Goal: Task Accomplishment & Management: Use online tool/utility

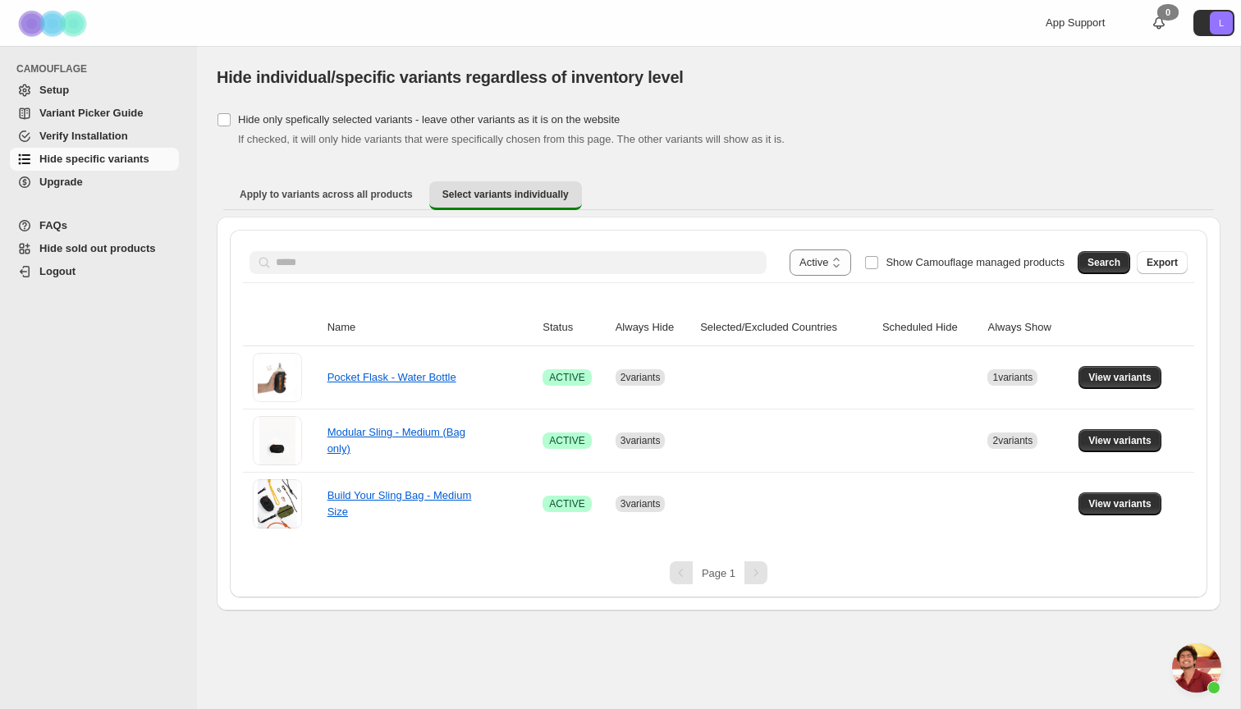
select select "******"
click at [1021, 199] on ul "Apply to variants across all products Select variants individually More views" at bounding box center [718, 196] width 990 height 30
click at [978, 209] on ul "Apply to variants across all products Select variants individually More views" at bounding box center [718, 196] width 990 height 30
click at [758, 164] on div "**********" at bounding box center [719, 359] width 1004 height 502
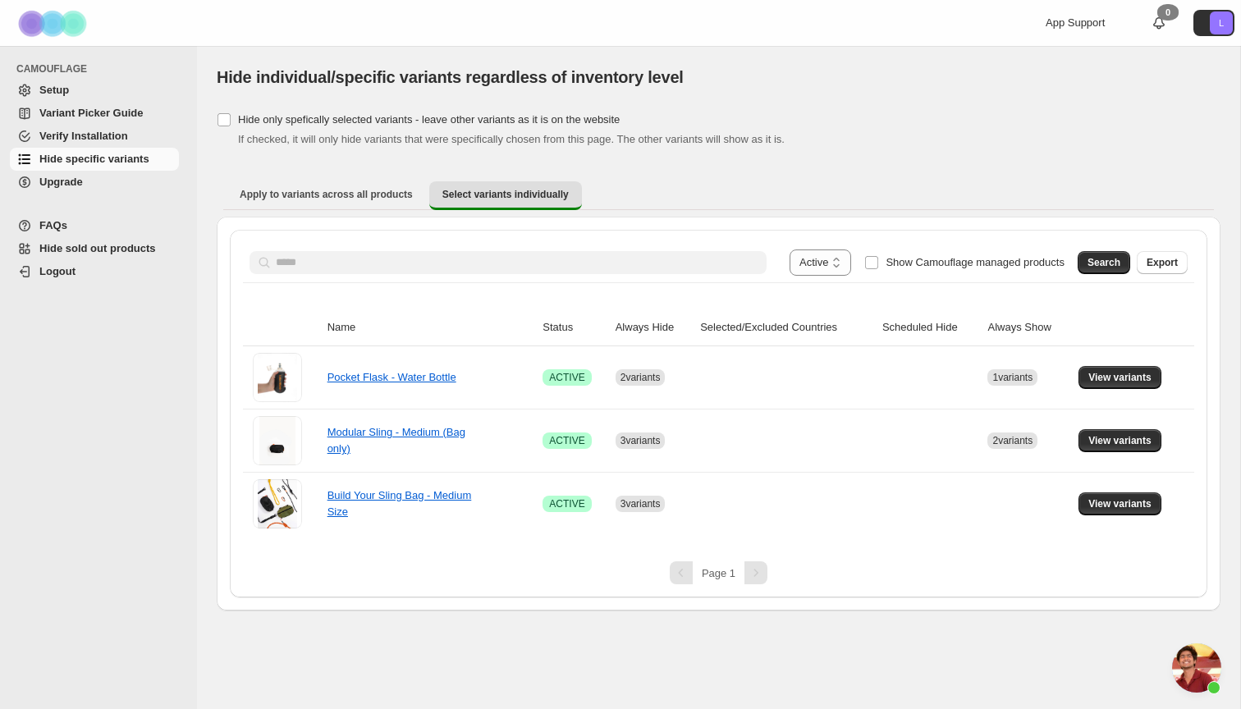
click at [74, 157] on span "Hide specific variants" at bounding box center [94, 159] width 110 height 12
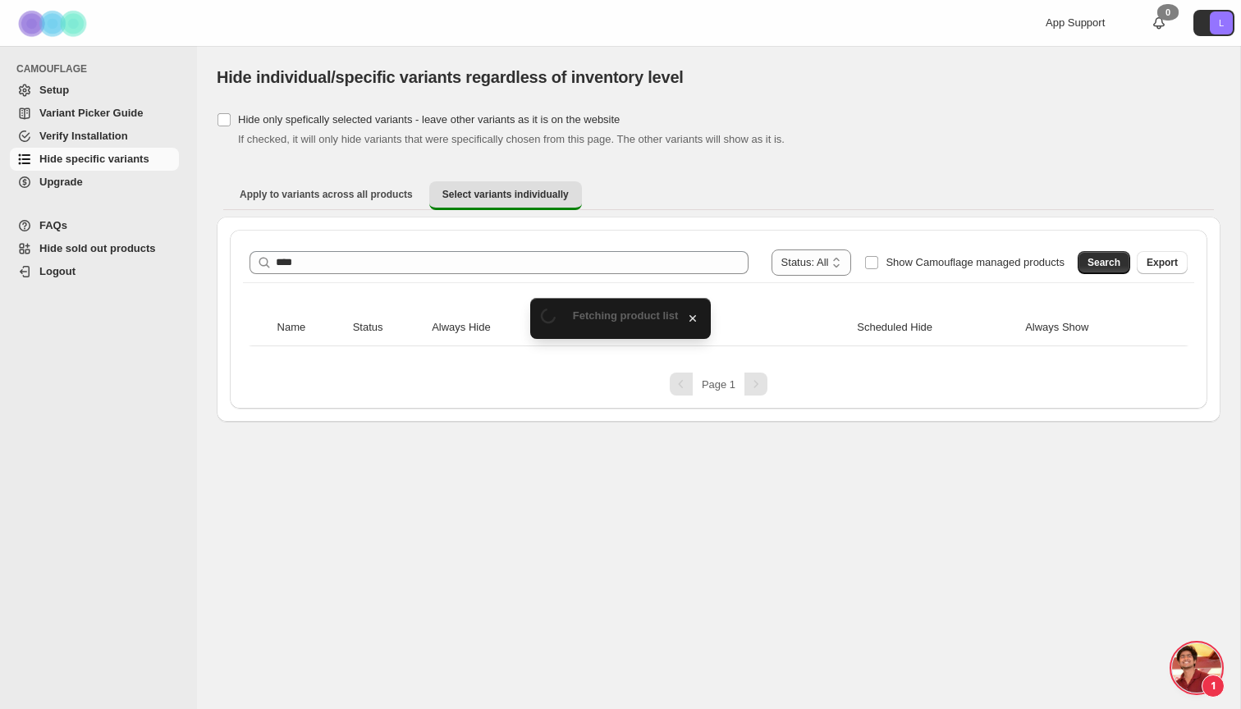
scroll to position [4090, 0]
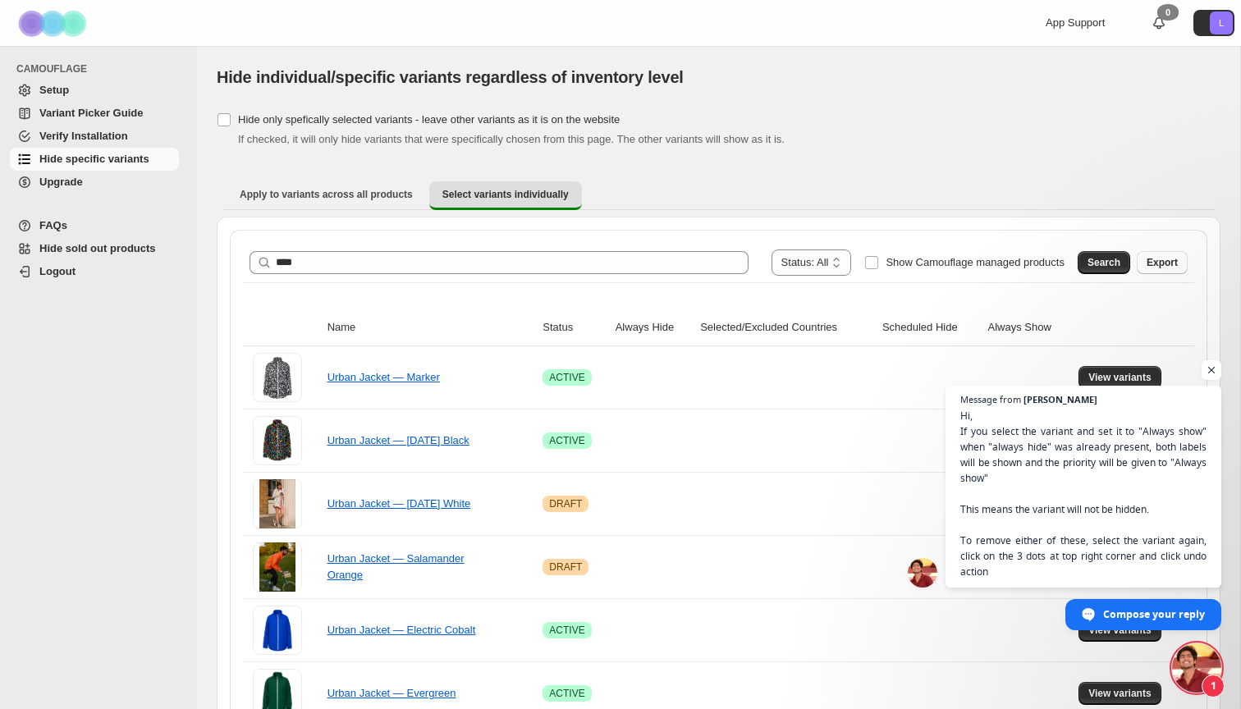
type input "****"
click at [1103, 253] on button "Search" at bounding box center [1103, 262] width 53 height 23
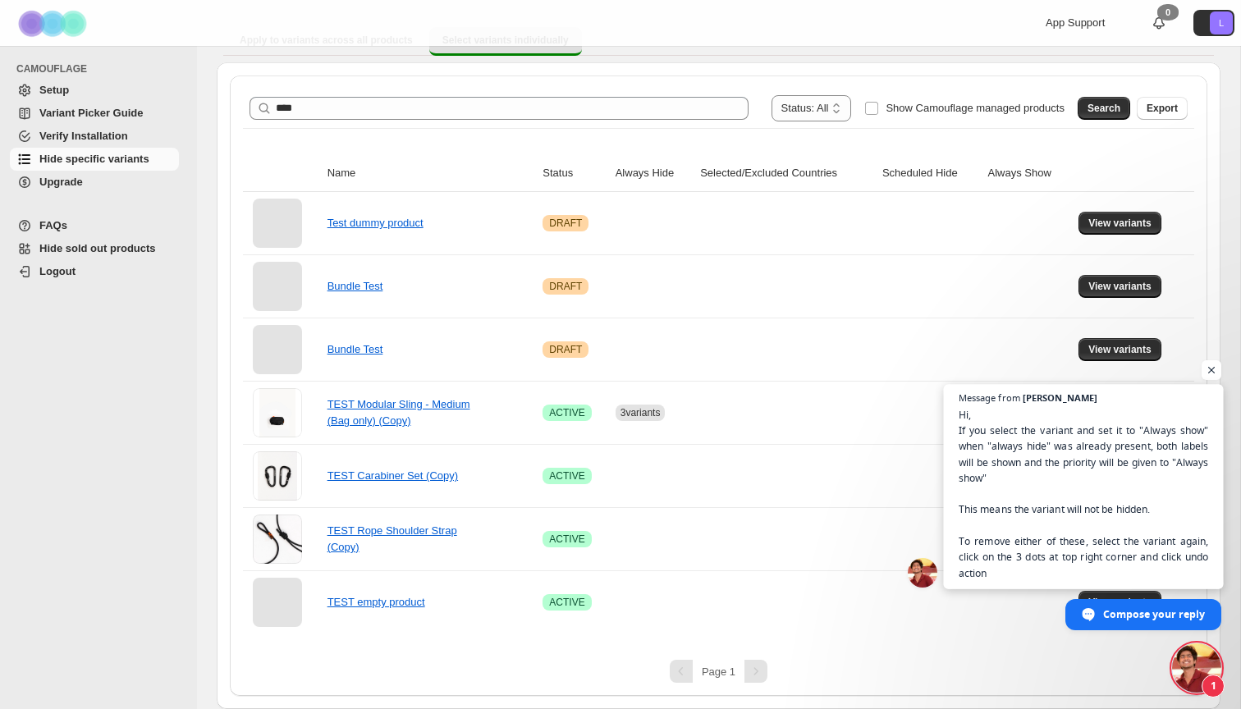
scroll to position [154, 0]
click at [1214, 367] on span "Open chat" at bounding box center [1211, 370] width 21 height 21
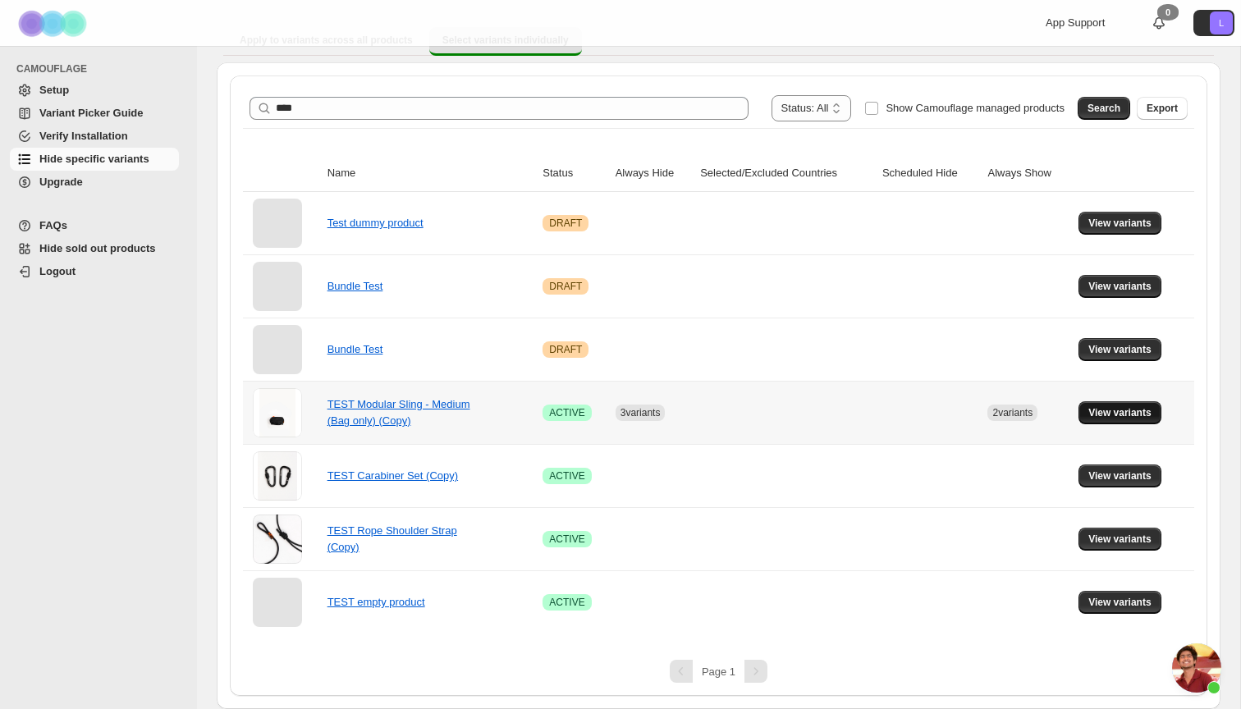
click at [1131, 414] on span "View variants" at bounding box center [1119, 412] width 63 height 13
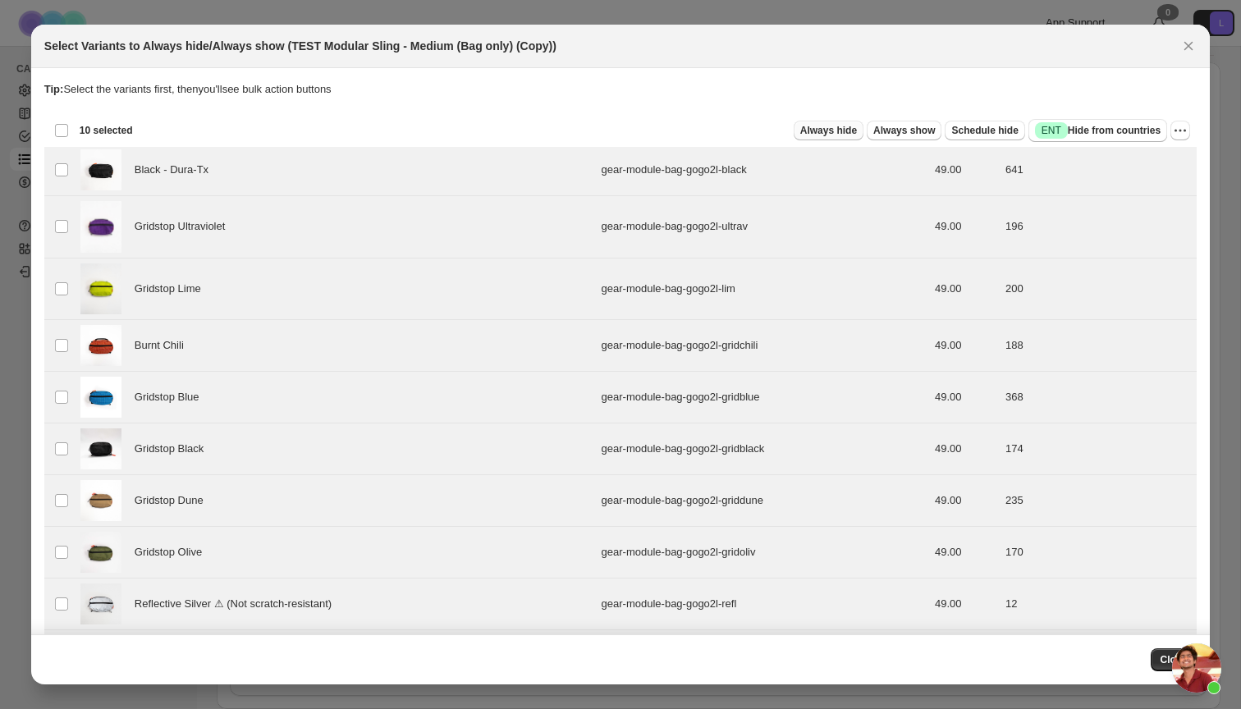
click at [841, 135] on span "Always hide" at bounding box center [828, 130] width 57 height 13
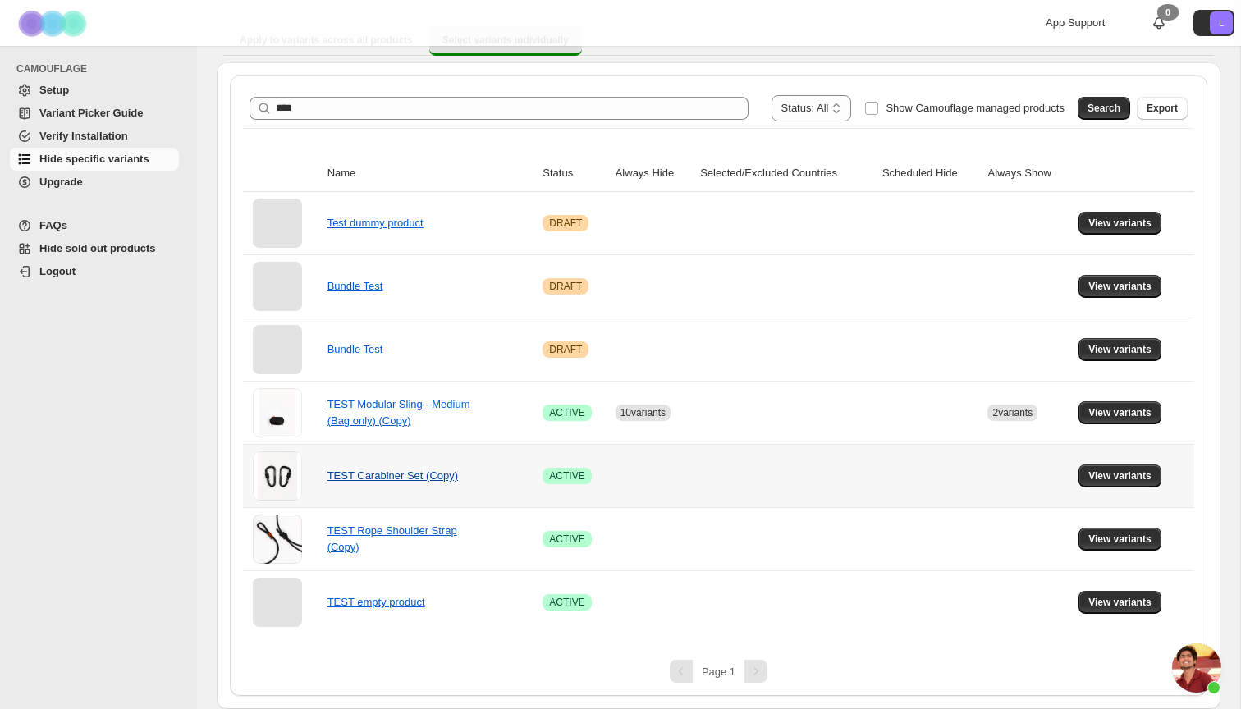
click at [360, 478] on link "TEST Carabiner Set (Copy)" at bounding box center [392, 475] width 130 height 12
click at [1127, 476] on span "View variants" at bounding box center [1119, 475] width 63 height 13
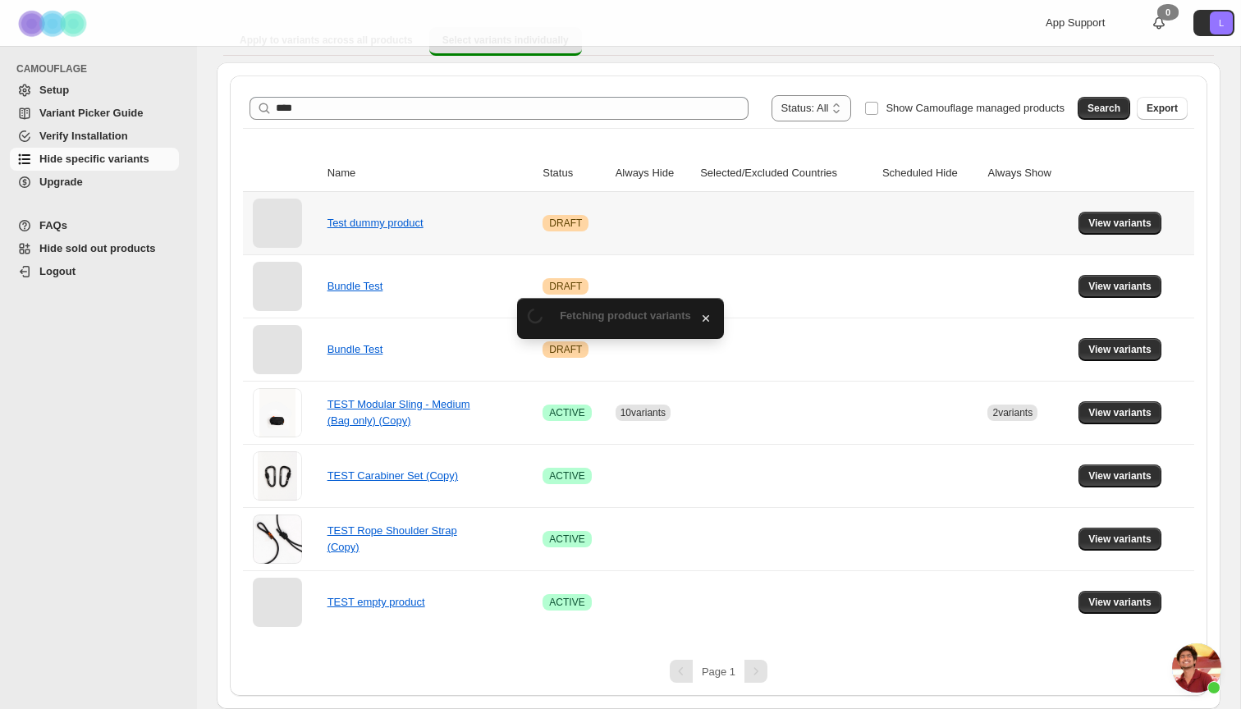
scroll to position [0, 0]
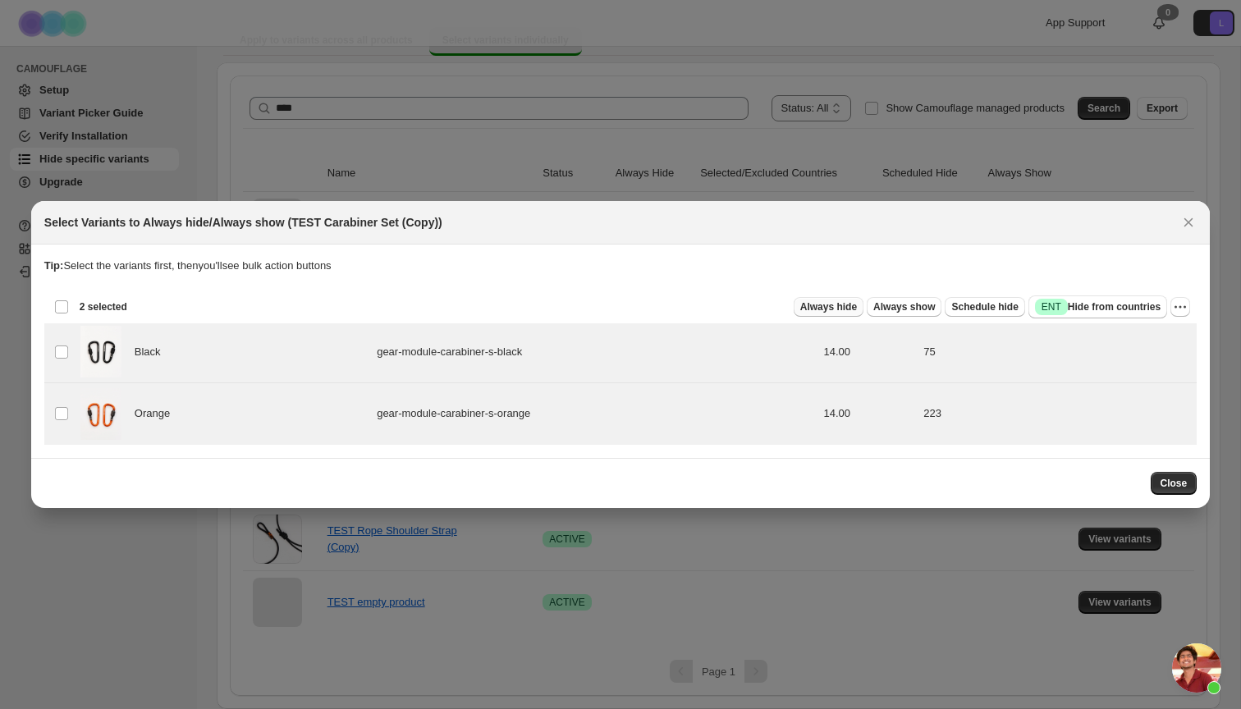
click at [844, 309] on span "Always hide" at bounding box center [828, 306] width 57 height 13
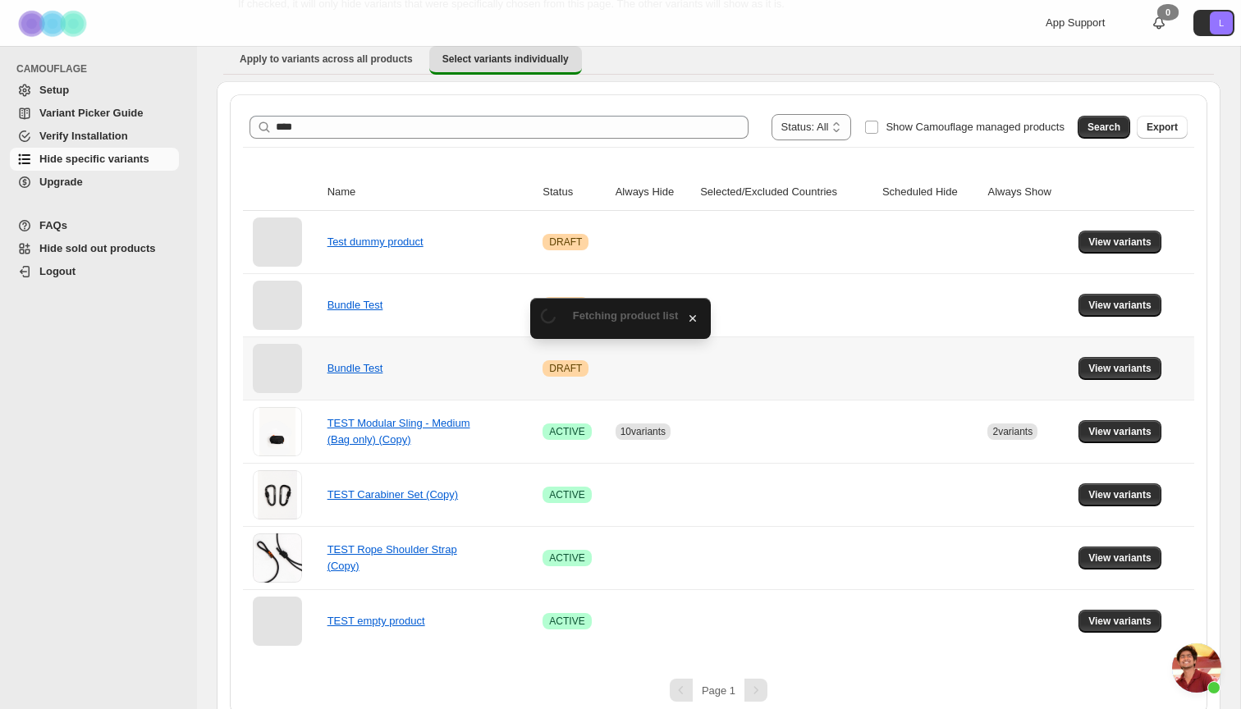
scroll to position [154, 0]
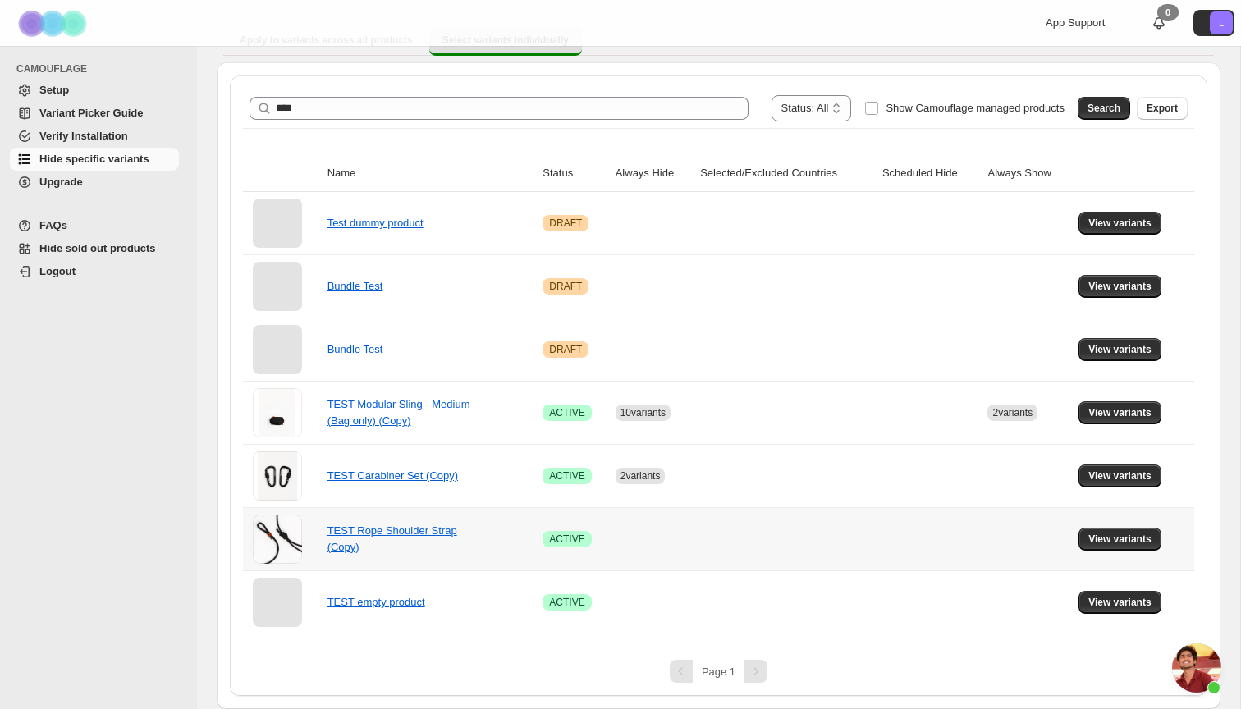
click at [1111, 526] on td "View variants" at bounding box center [1133, 538] width 121 height 63
click at [1106, 536] on span "View variants" at bounding box center [1119, 539] width 63 height 13
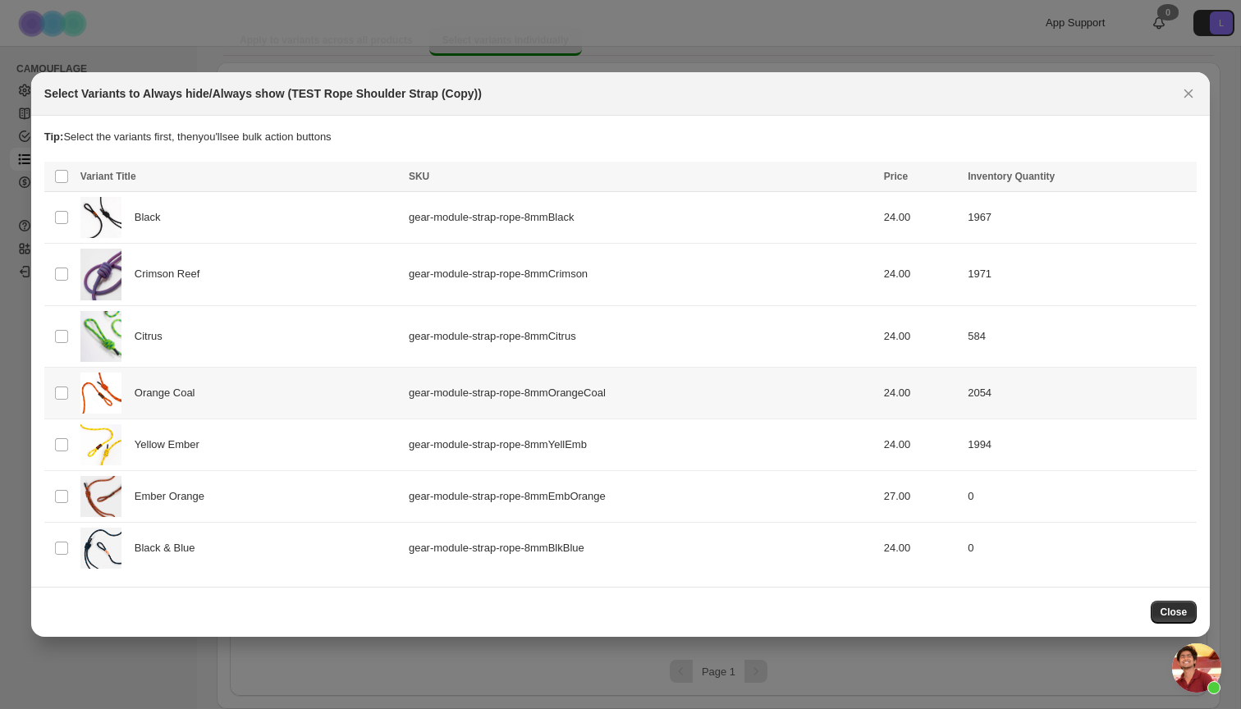
scroll to position [0, 0]
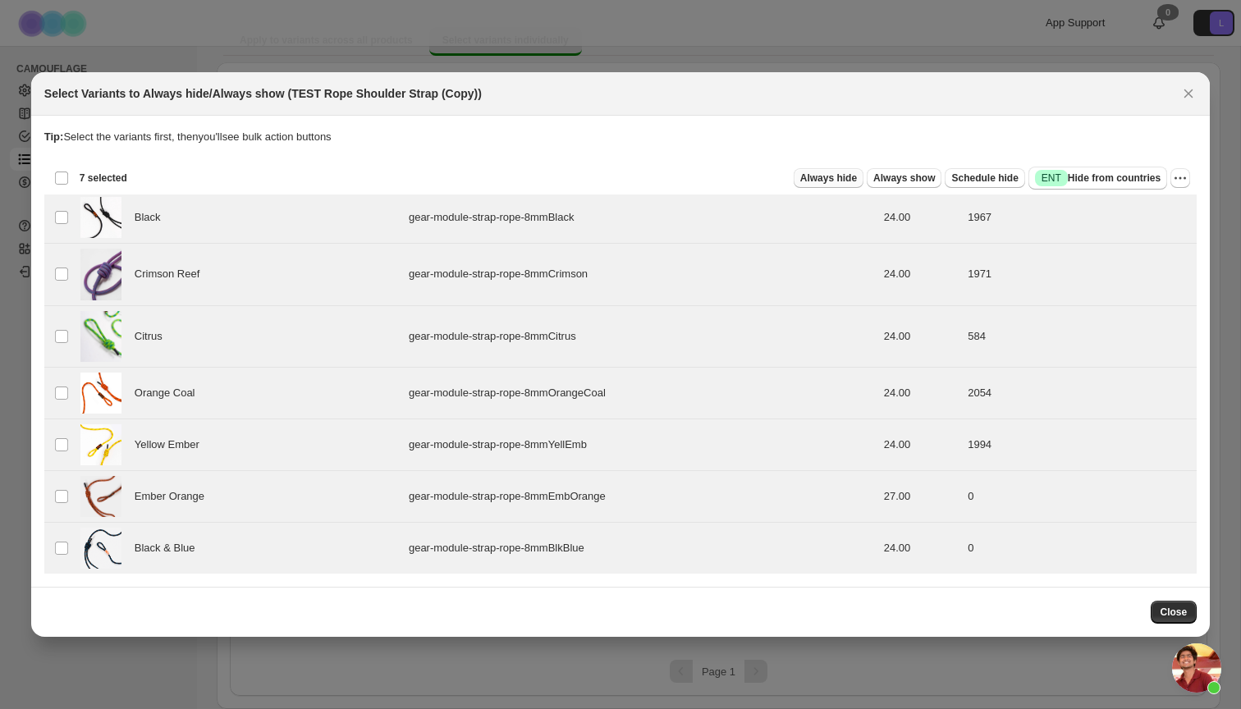
click at [852, 177] on button "Always hide" at bounding box center [828, 178] width 70 height 20
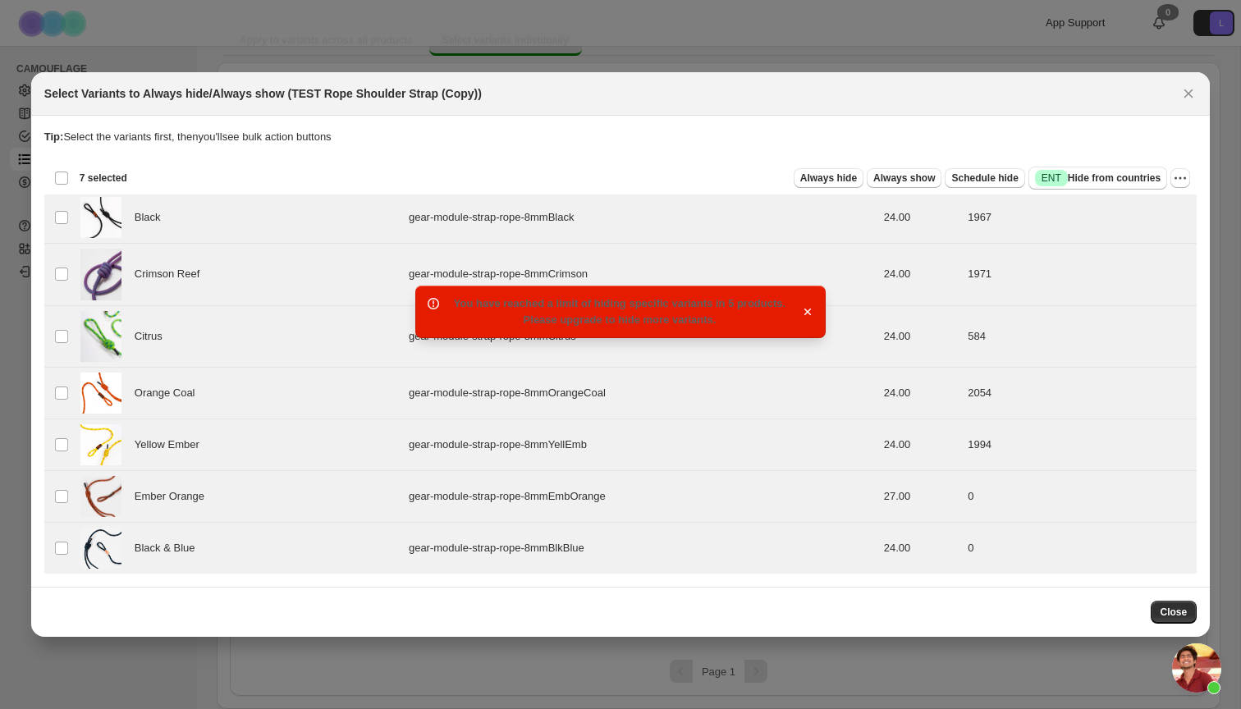
click at [732, 73] on div "Select Variants to Always hide/Always show (TEST Rope Shoulder Strap (Copy))" at bounding box center [620, 93] width 1178 height 43
click at [1190, 95] on icon "Close" at bounding box center [1188, 93] width 9 height 9
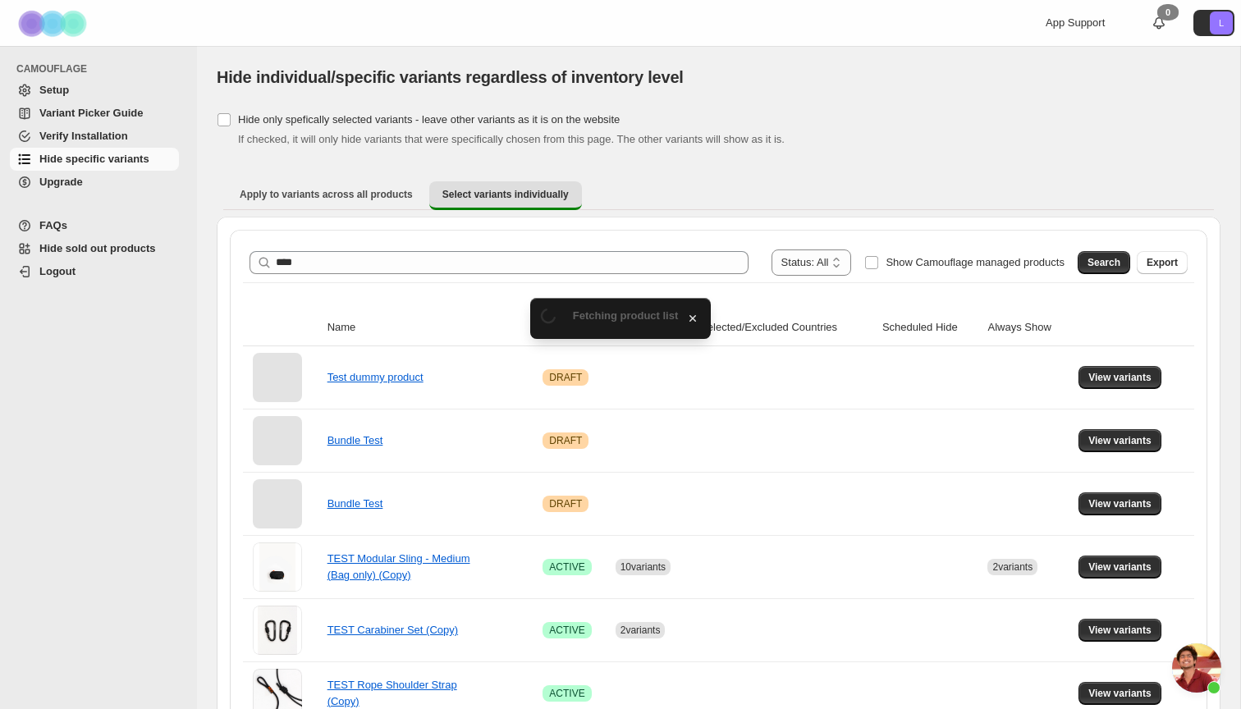
scroll to position [154, 0]
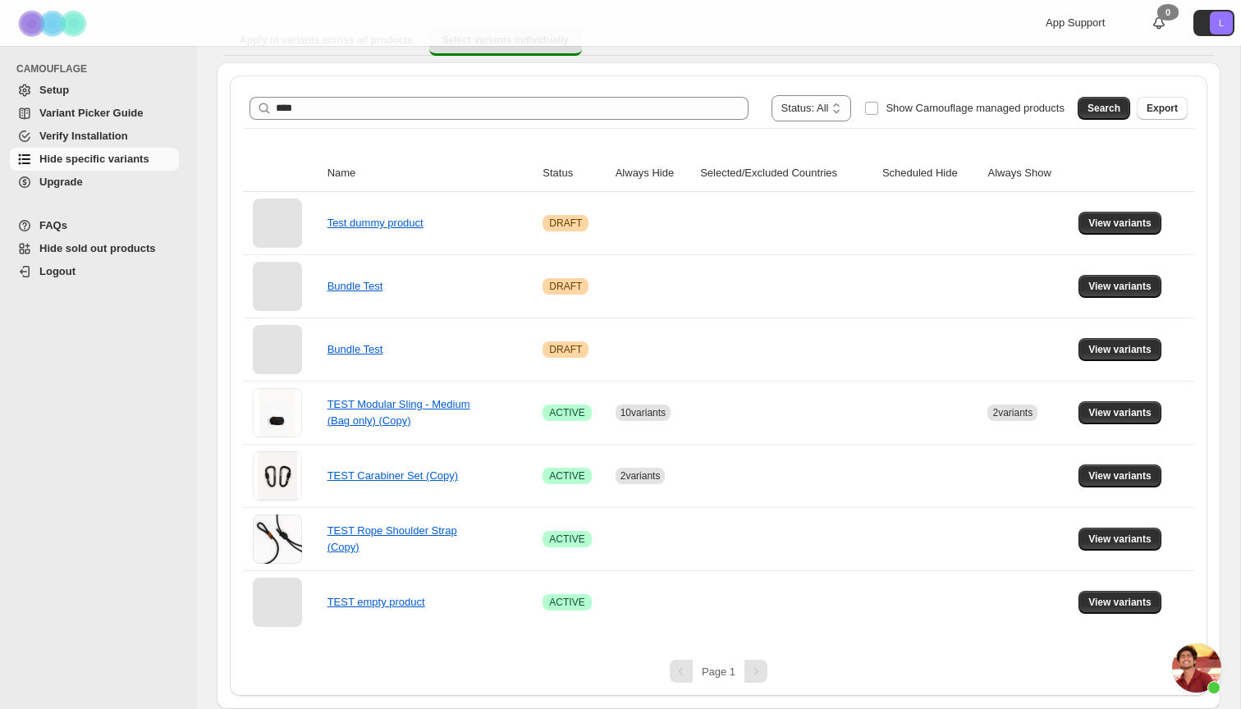
click at [50, 181] on span "Upgrade" at bounding box center [60, 182] width 43 height 12
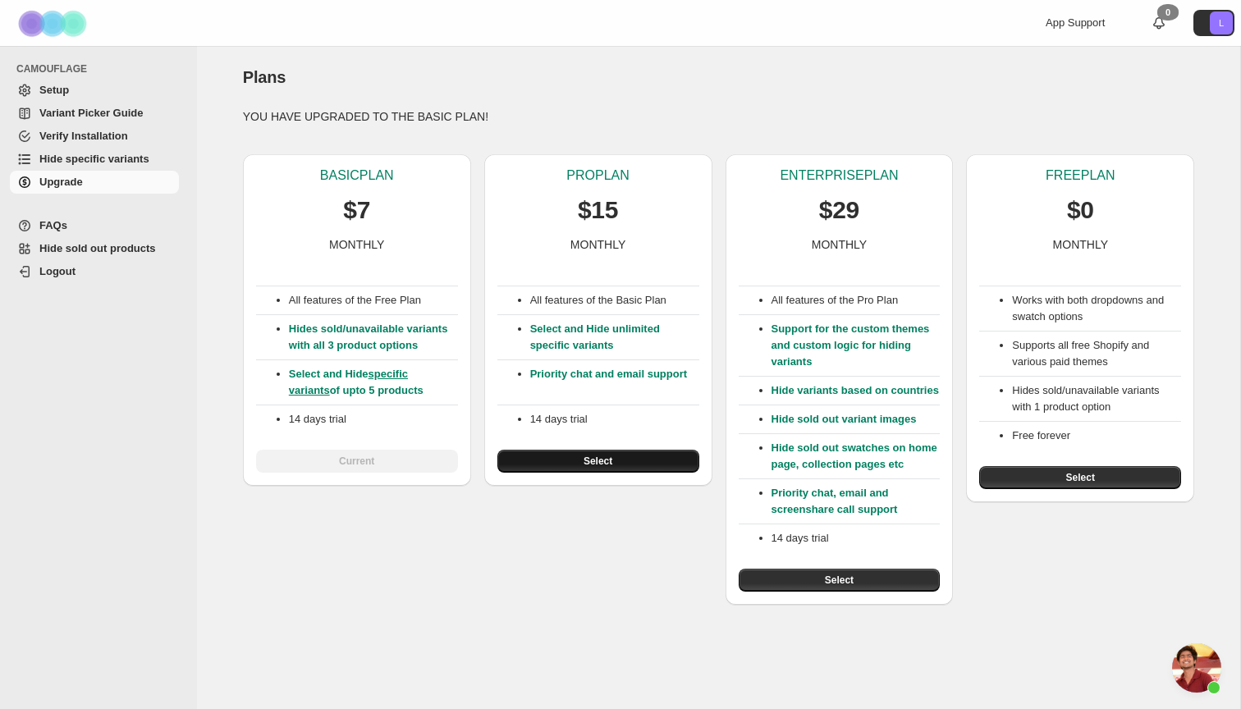
scroll to position [4090, 0]
click at [557, 466] on button "Select" at bounding box center [598, 461] width 202 height 23
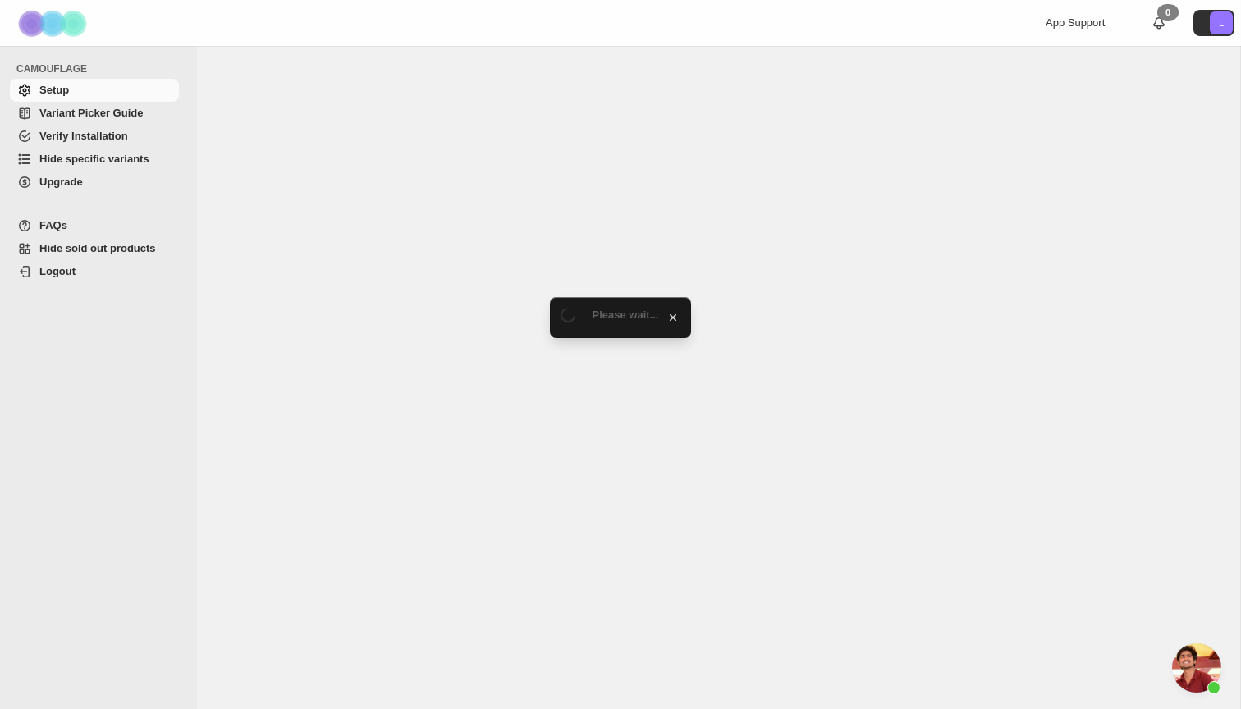
scroll to position [4090, 0]
select select "**********"
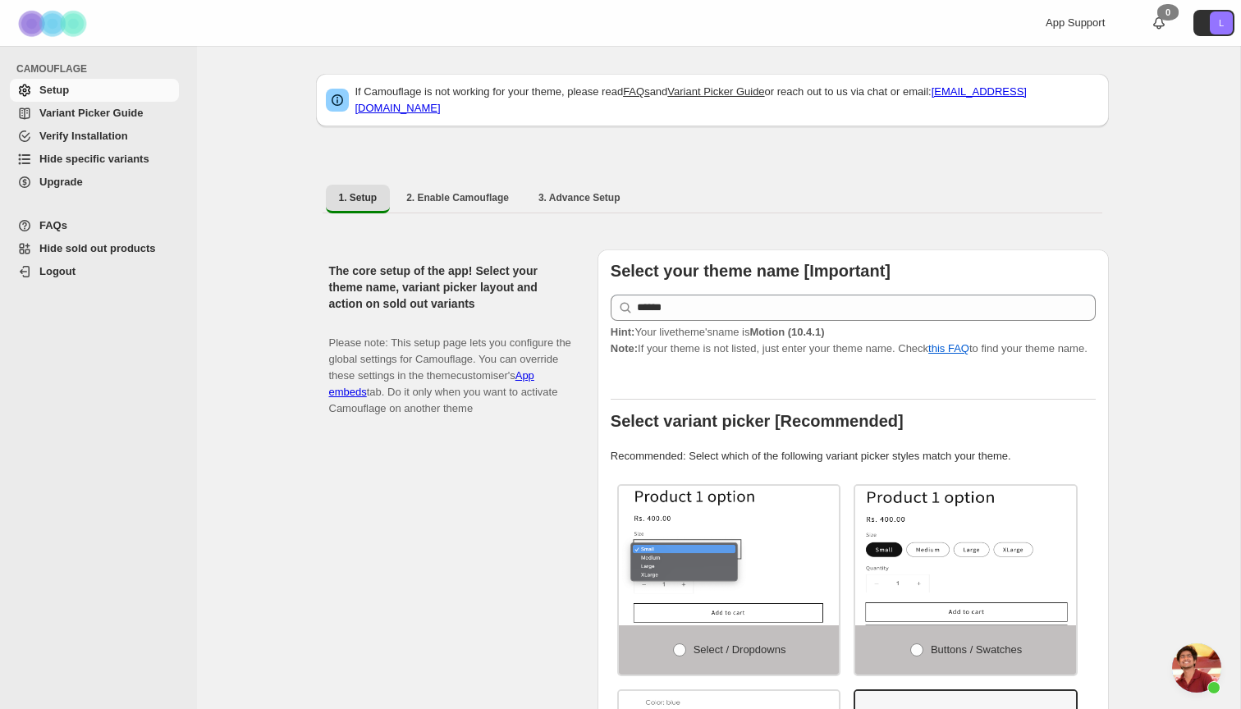
click at [95, 162] on span "Hide specific variants" at bounding box center [94, 159] width 110 height 12
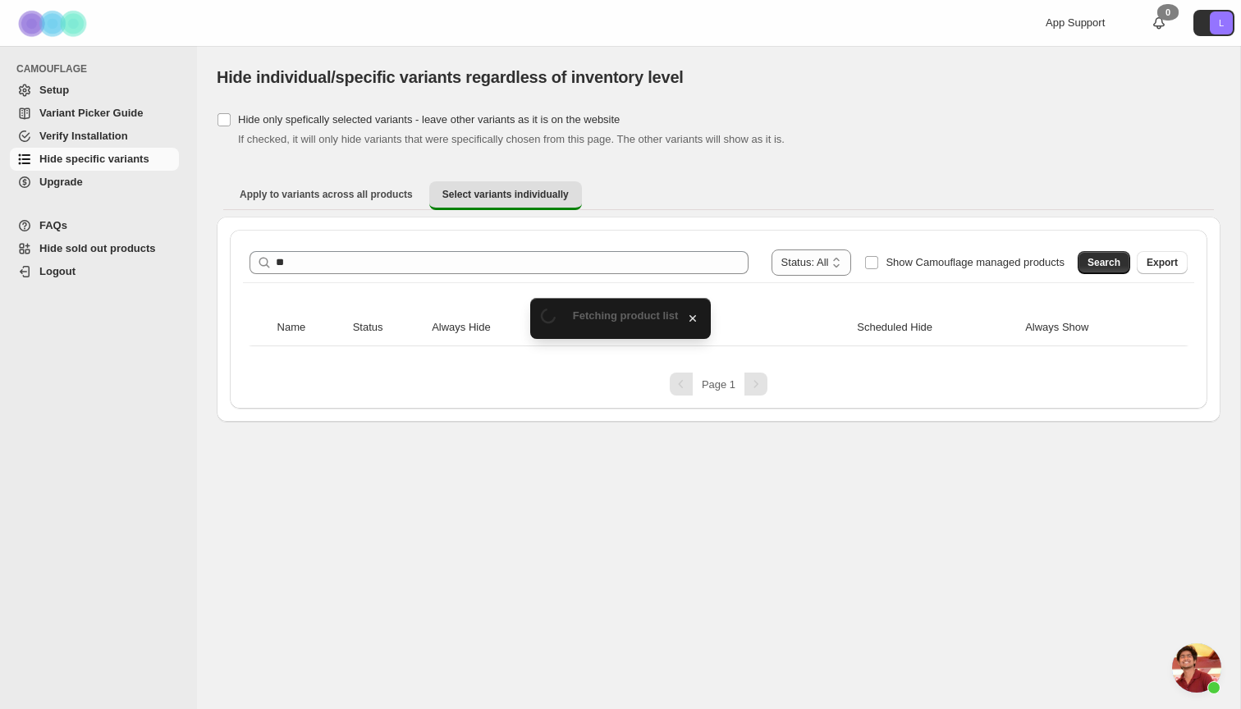
scroll to position [4090, 0]
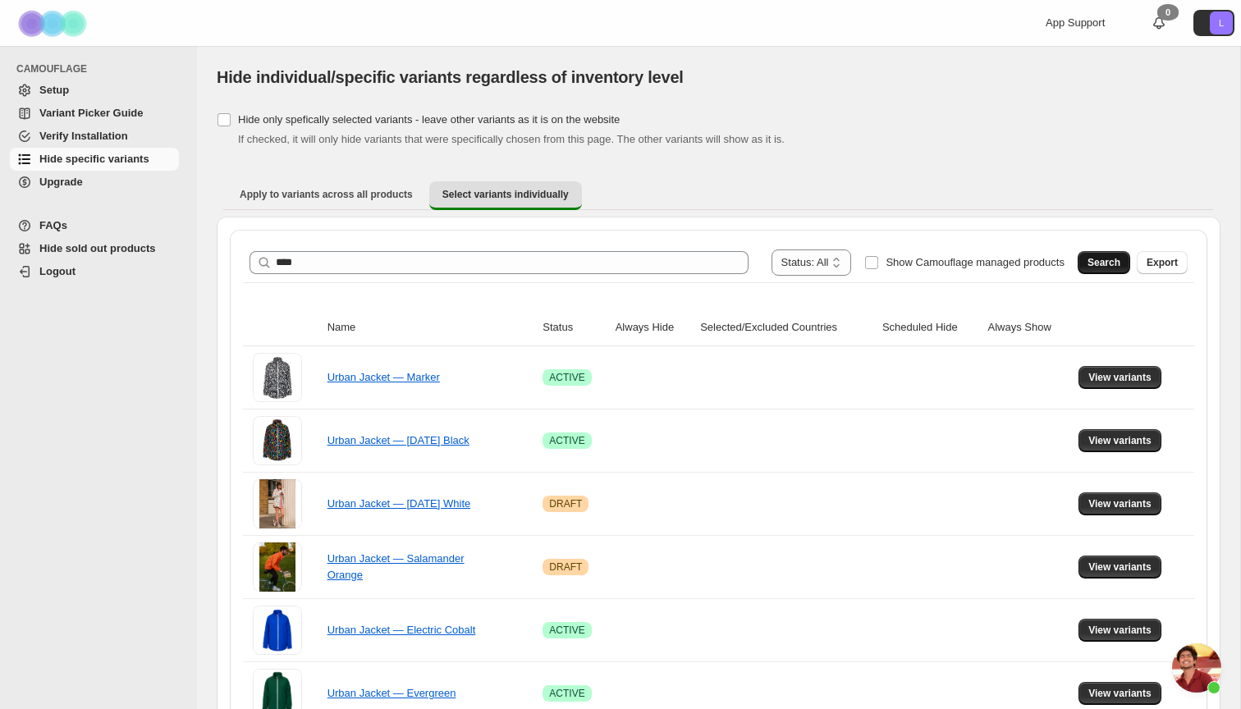
type input "****"
click at [1100, 253] on button "Search" at bounding box center [1103, 262] width 53 height 23
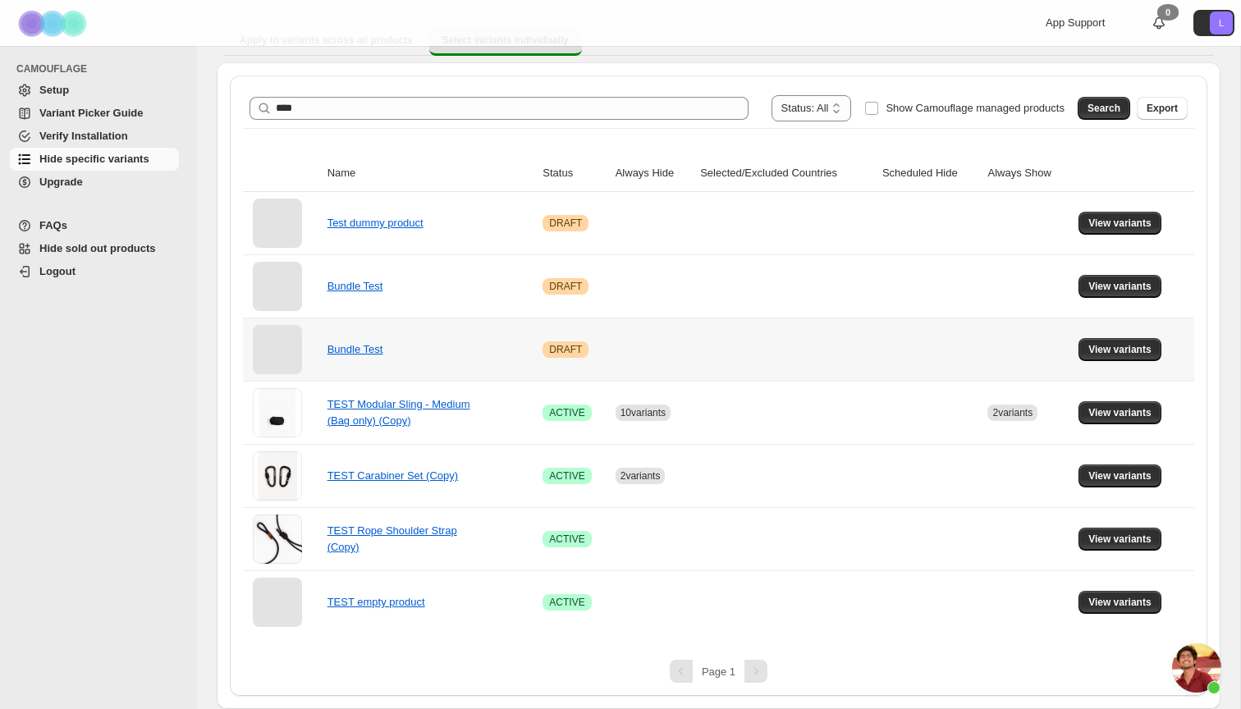
scroll to position [154, 0]
click at [1141, 533] on span "View variants" at bounding box center [1119, 539] width 63 height 13
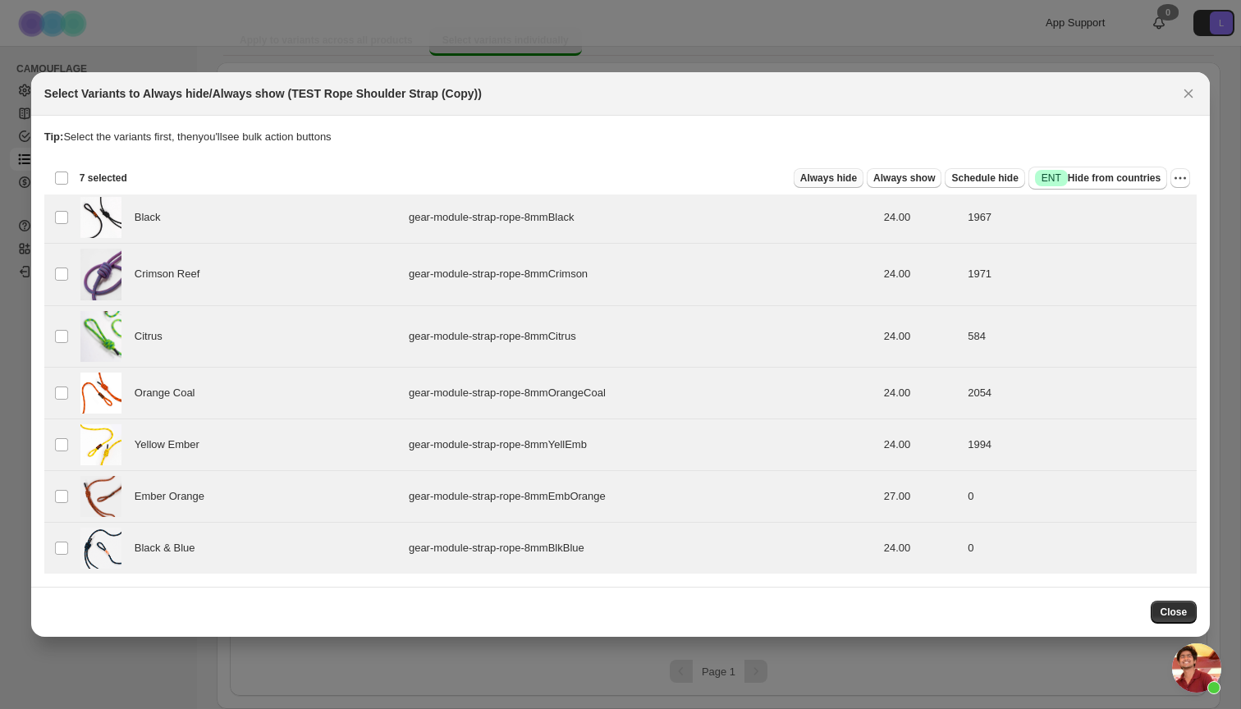
click at [845, 176] on span "Always hide" at bounding box center [828, 177] width 57 height 13
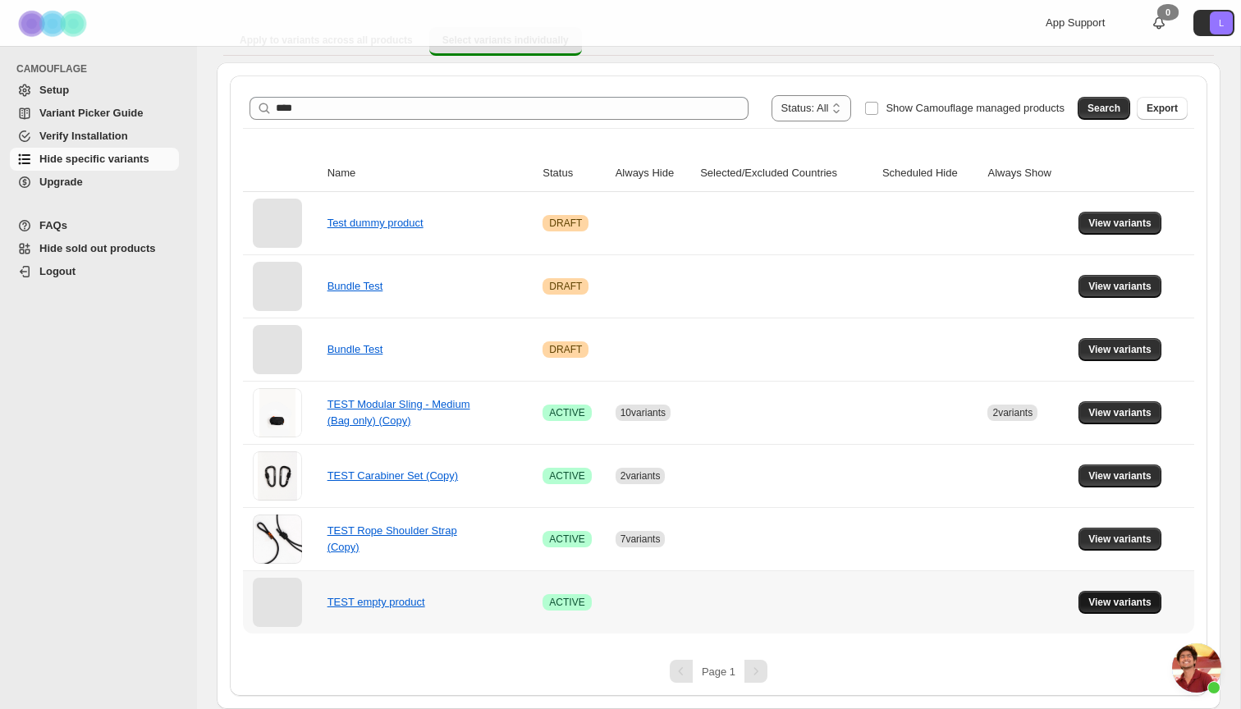
click at [1099, 603] on span "View variants" at bounding box center [1119, 602] width 63 height 13
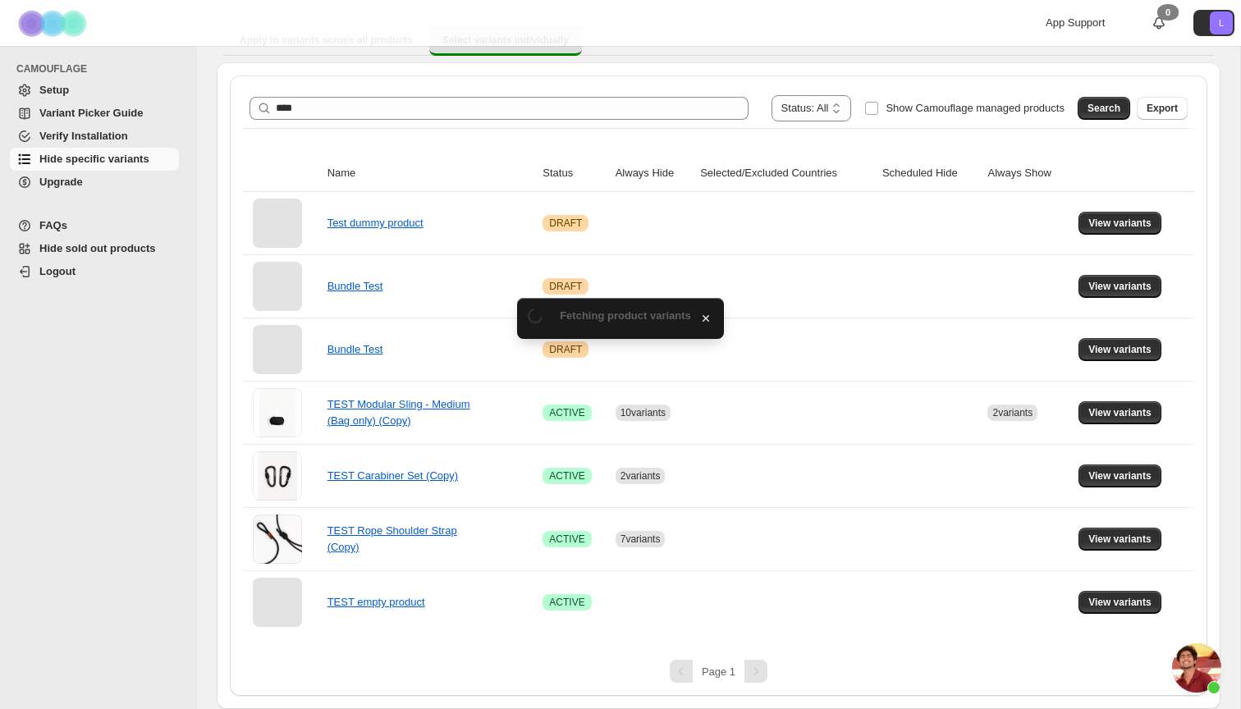
scroll to position [0, 0]
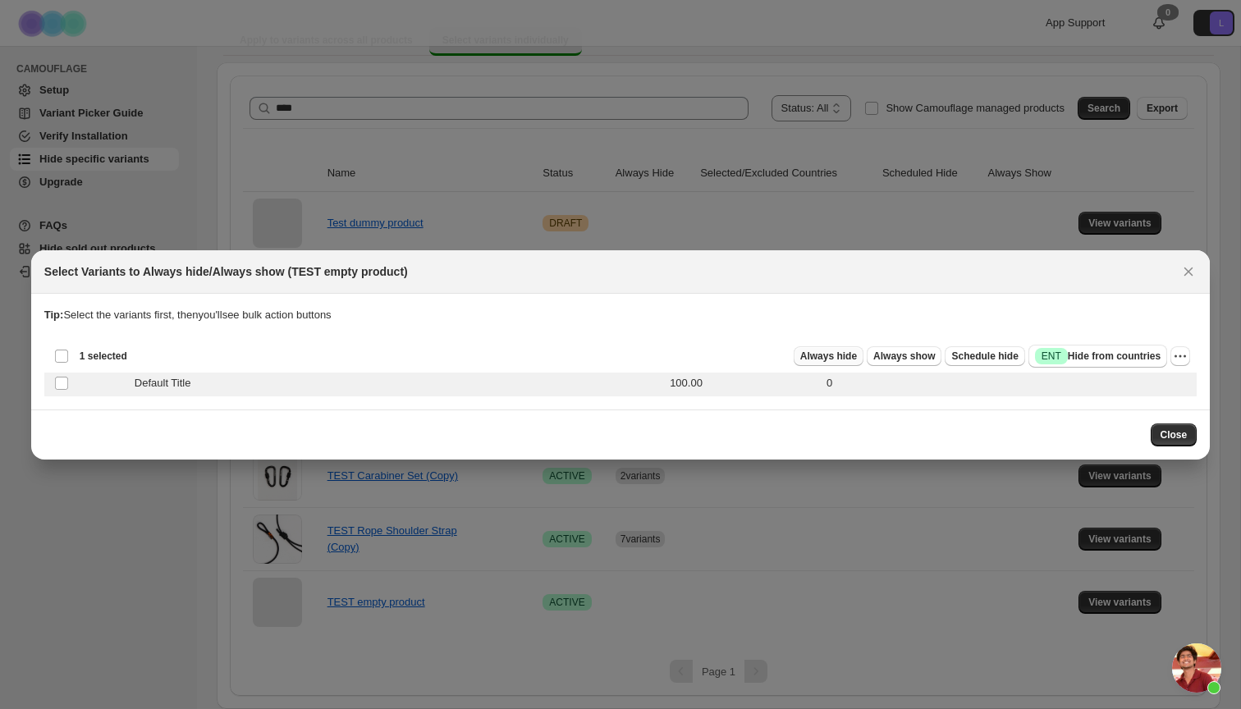
click at [830, 357] on span "Always hide" at bounding box center [828, 356] width 57 height 13
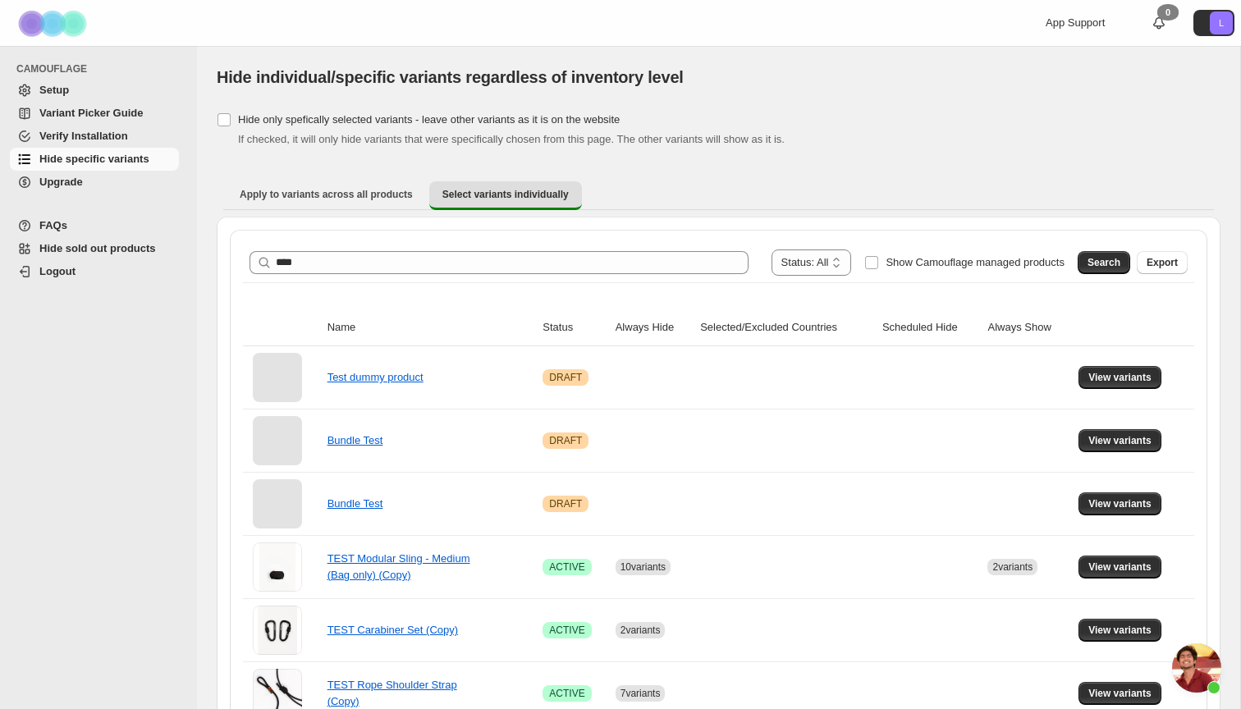
scroll to position [-1, 0]
click at [42, 22] on img at bounding box center [54, 23] width 82 height 45
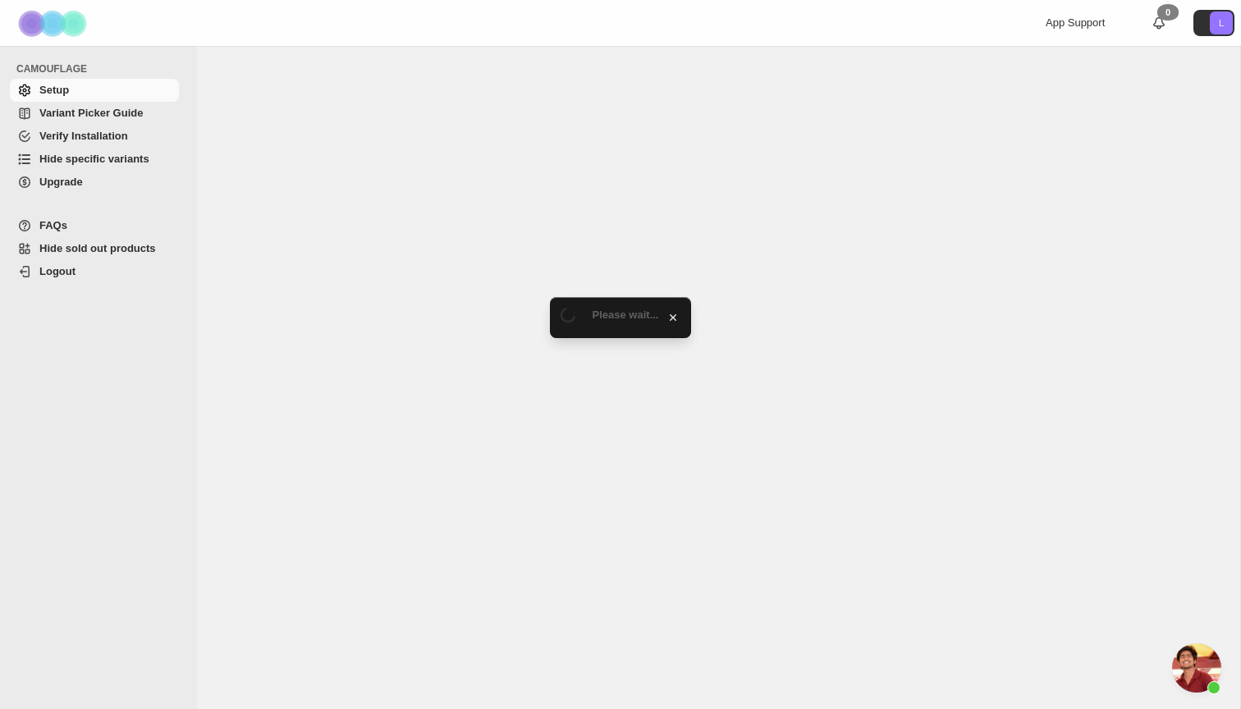
scroll to position [4090, 0]
select select "**********"
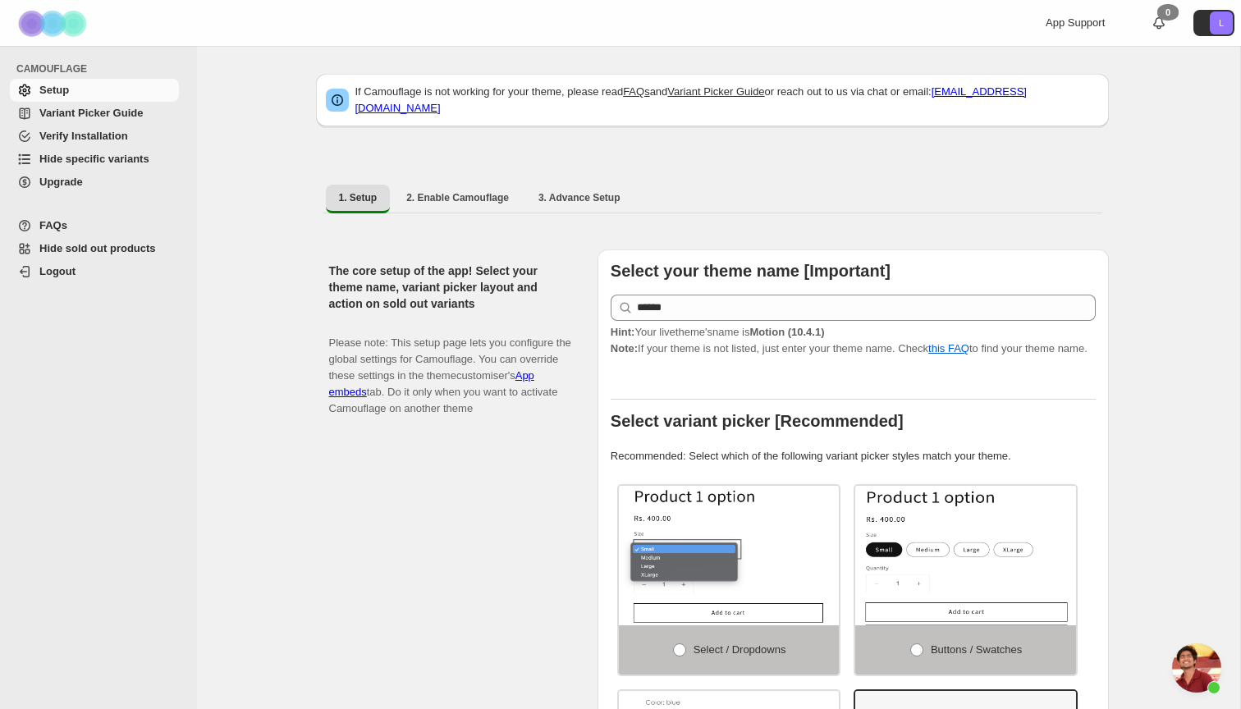
click at [85, 24] on img at bounding box center [54, 23] width 82 height 45
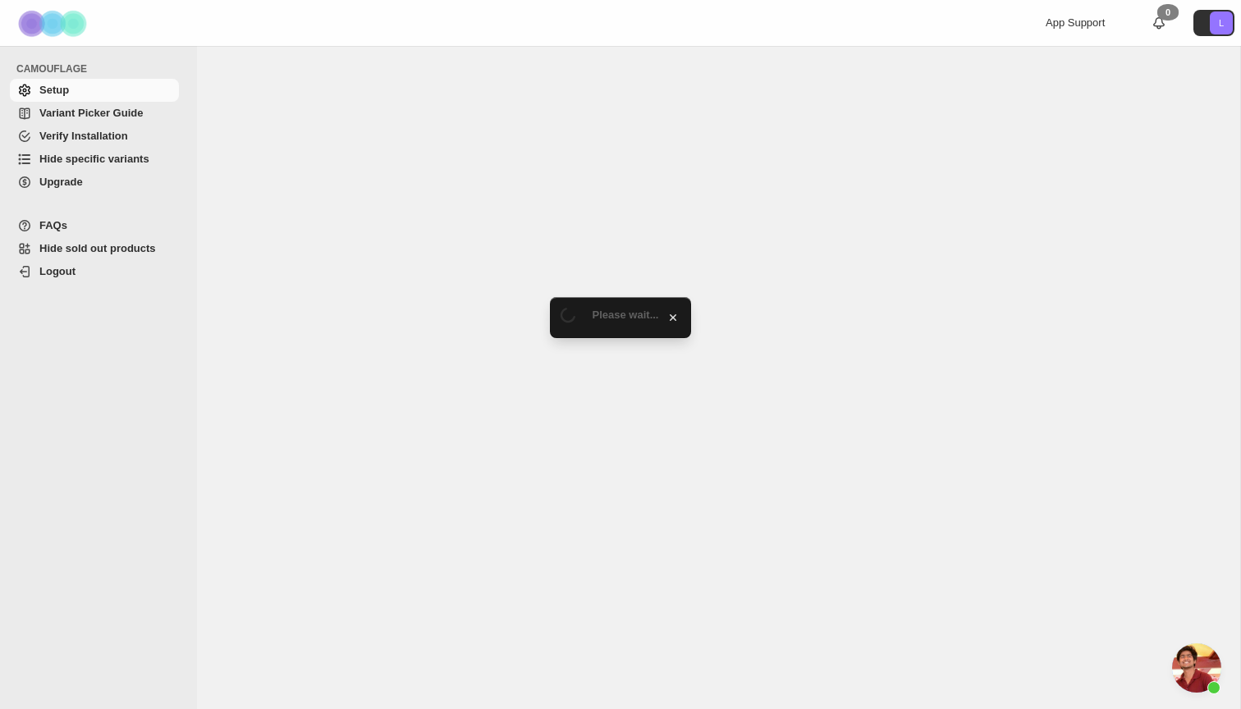
scroll to position [4090, 0]
select select "**********"
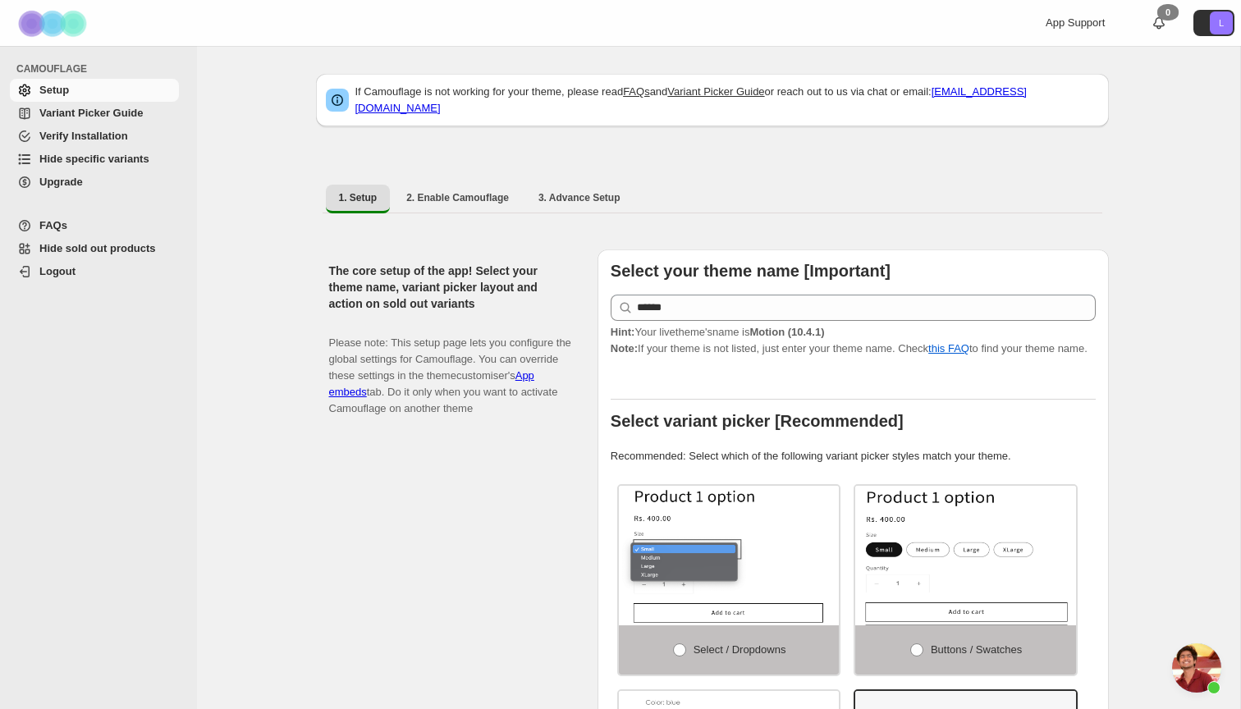
click at [68, 159] on span "Hide specific variants" at bounding box center [94, 159] width 110 height 12
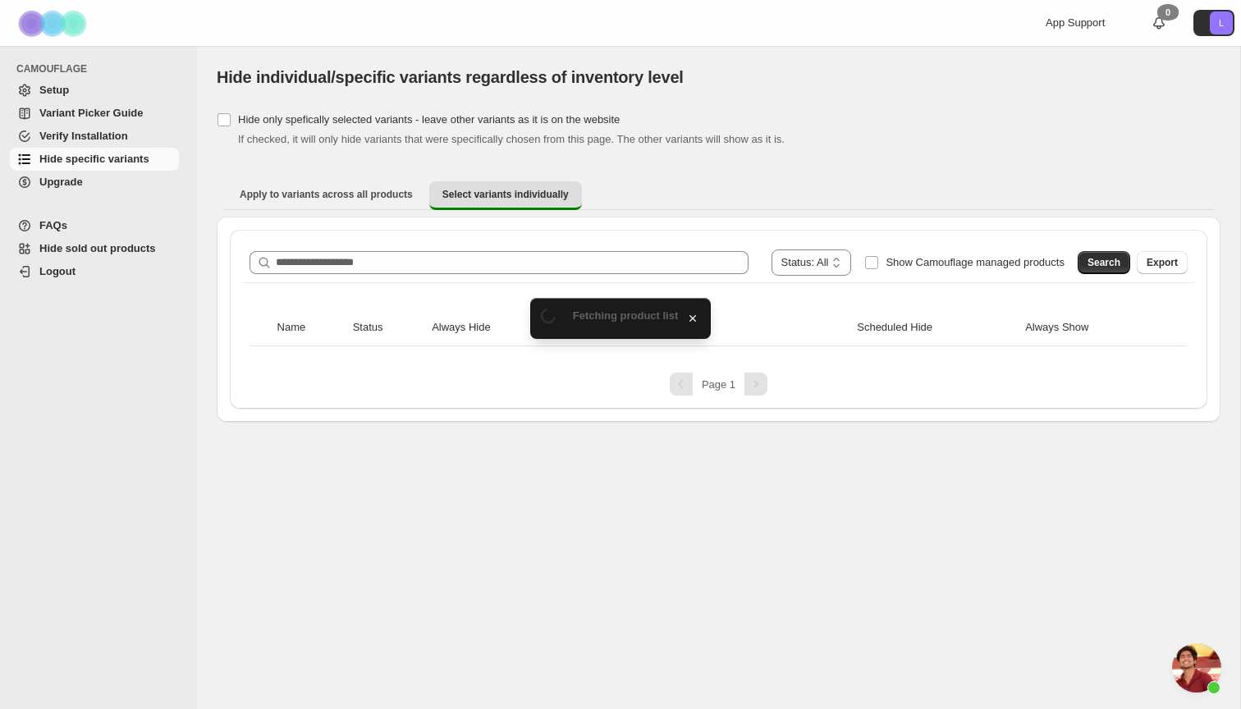
scroll to position [4090, 0]
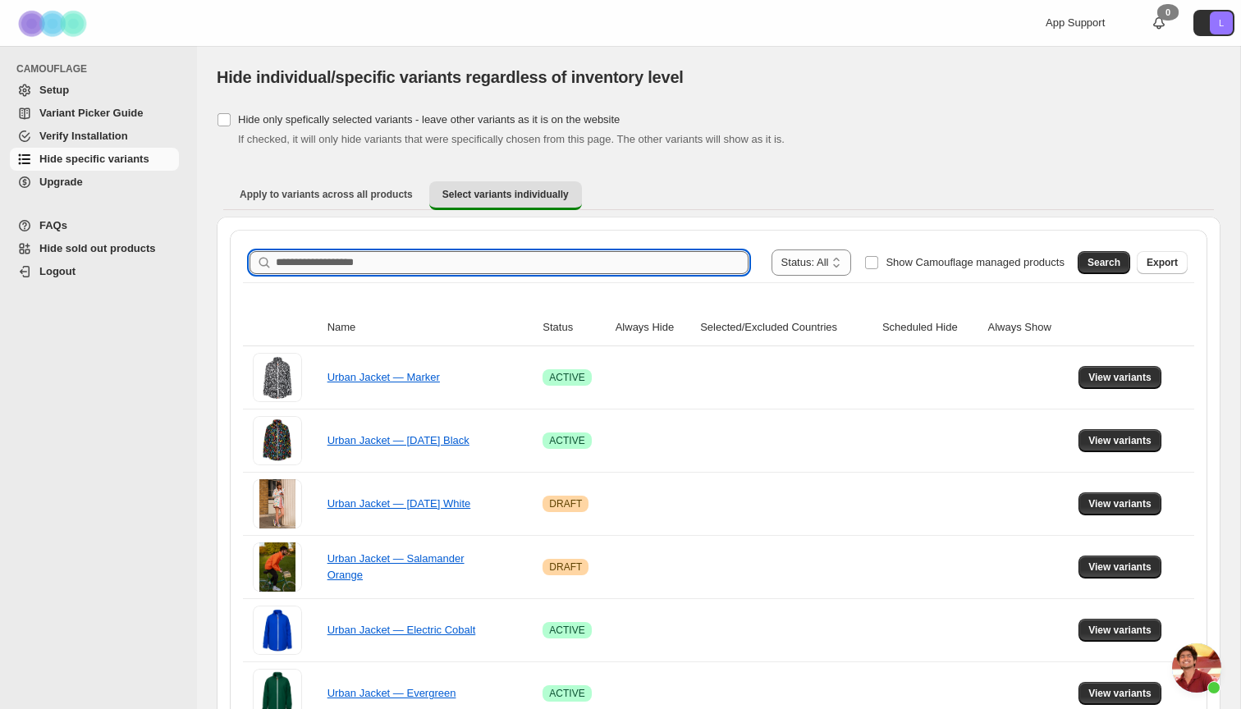
click at [342, 269] on input "Search product name" at bounding box center [512, 262] width 473 height 23
type input "****"
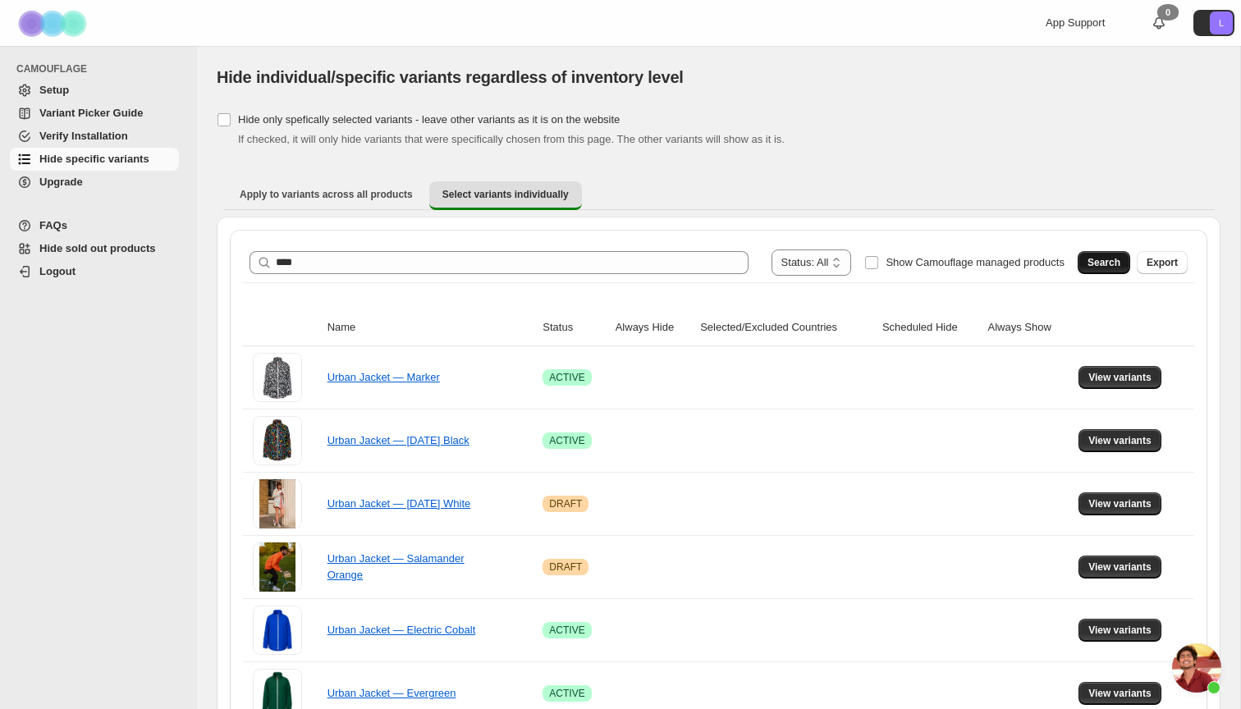
click at [1090, 263] on span "Search" at bounding box center [1103, 262] width 33 height 13
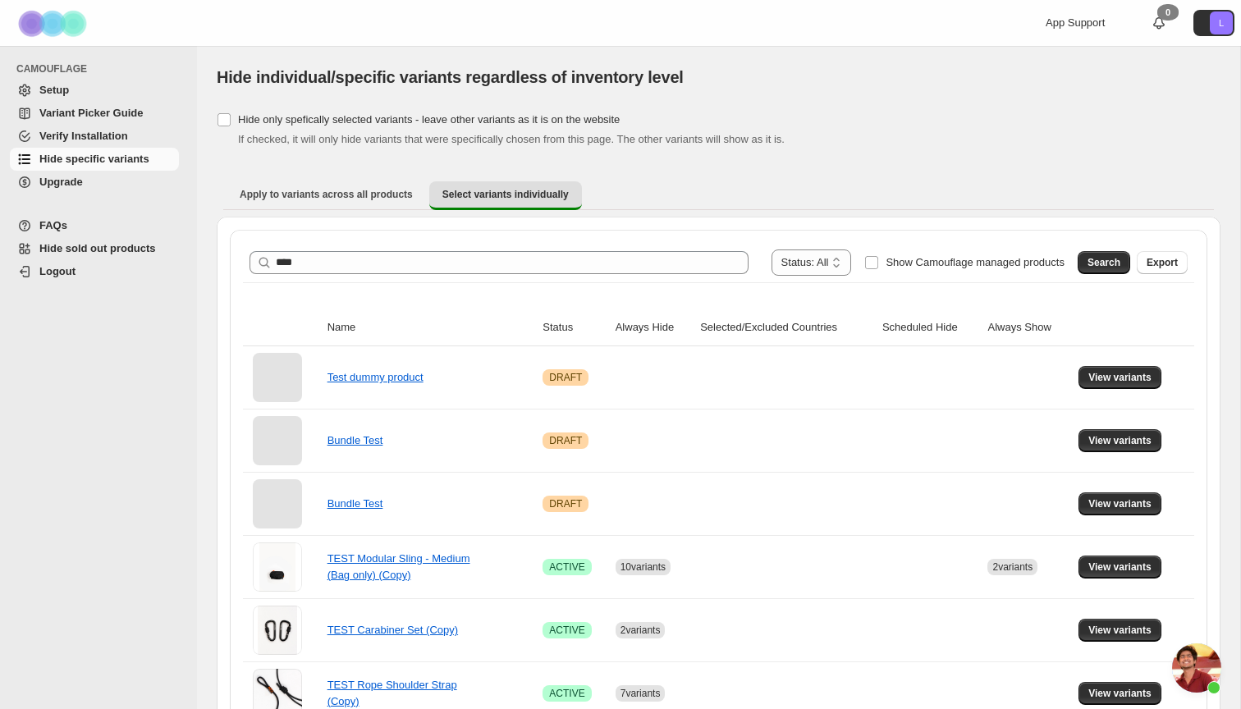
scroll to position [32, 0]
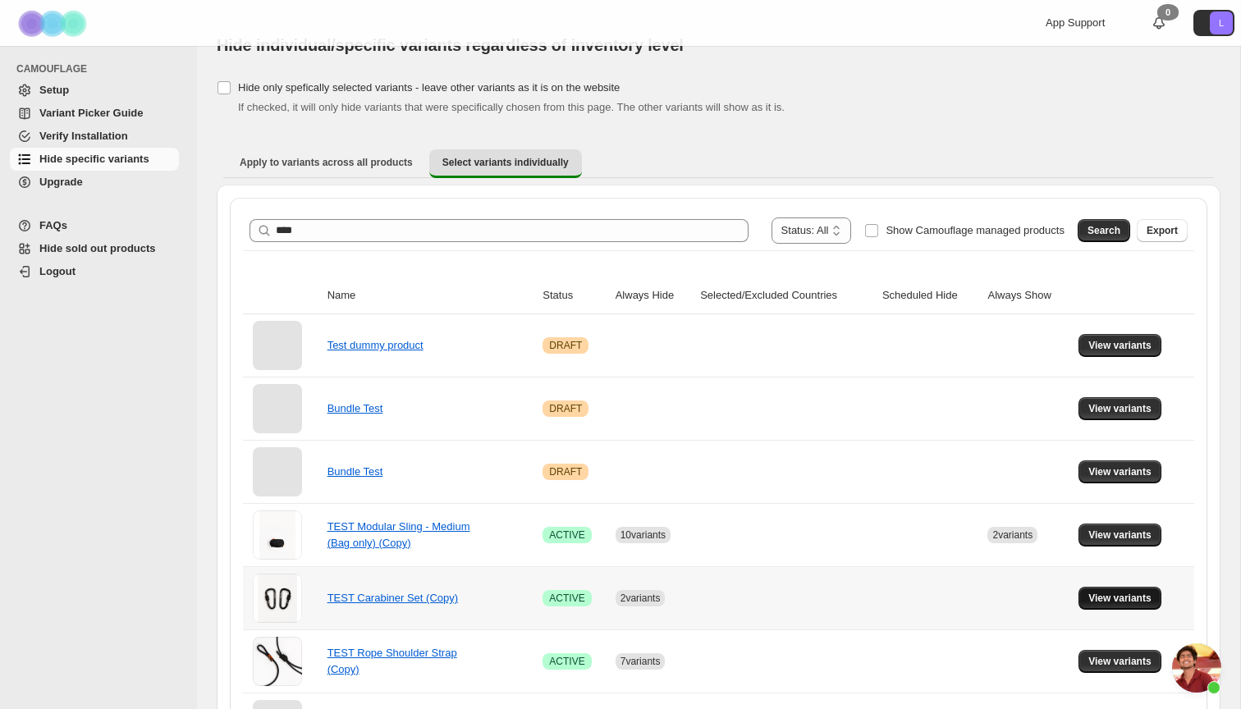
click at [1121, 601] on span "View variants" at bounding box center [1119, 598] width 63 height 13
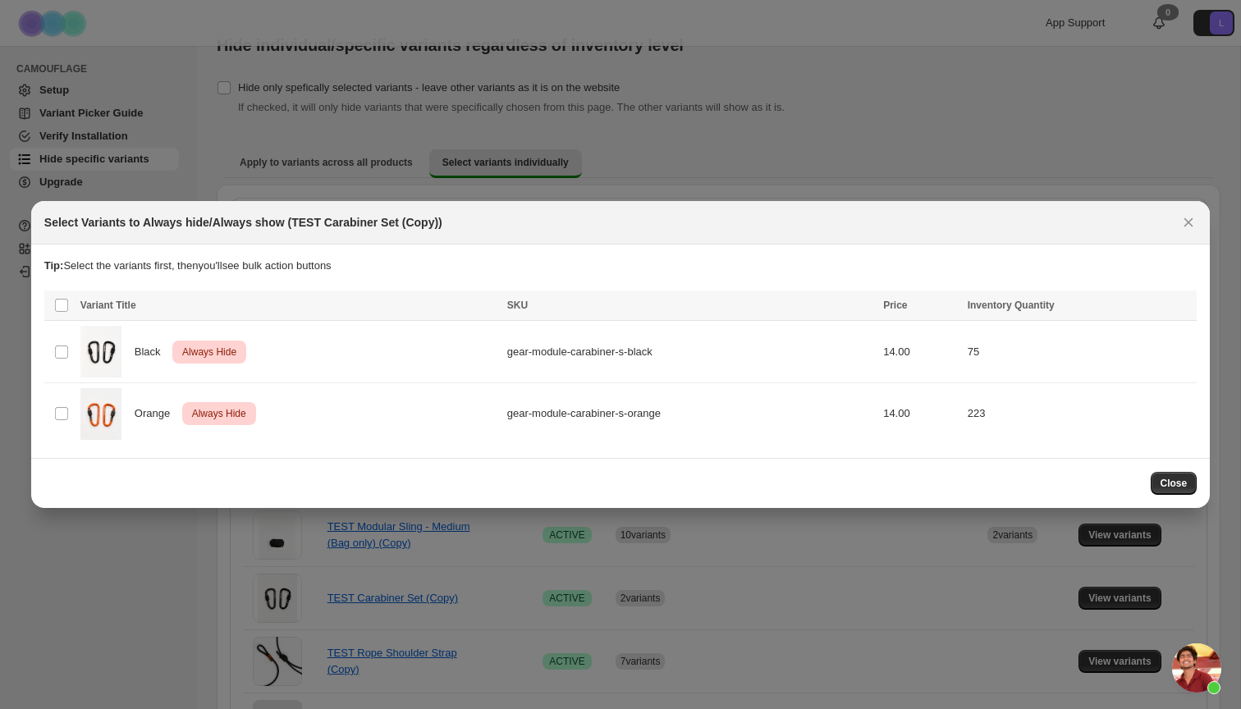
click at [947, 165] on div at bounding box center [620, 354] width 1241 height 709
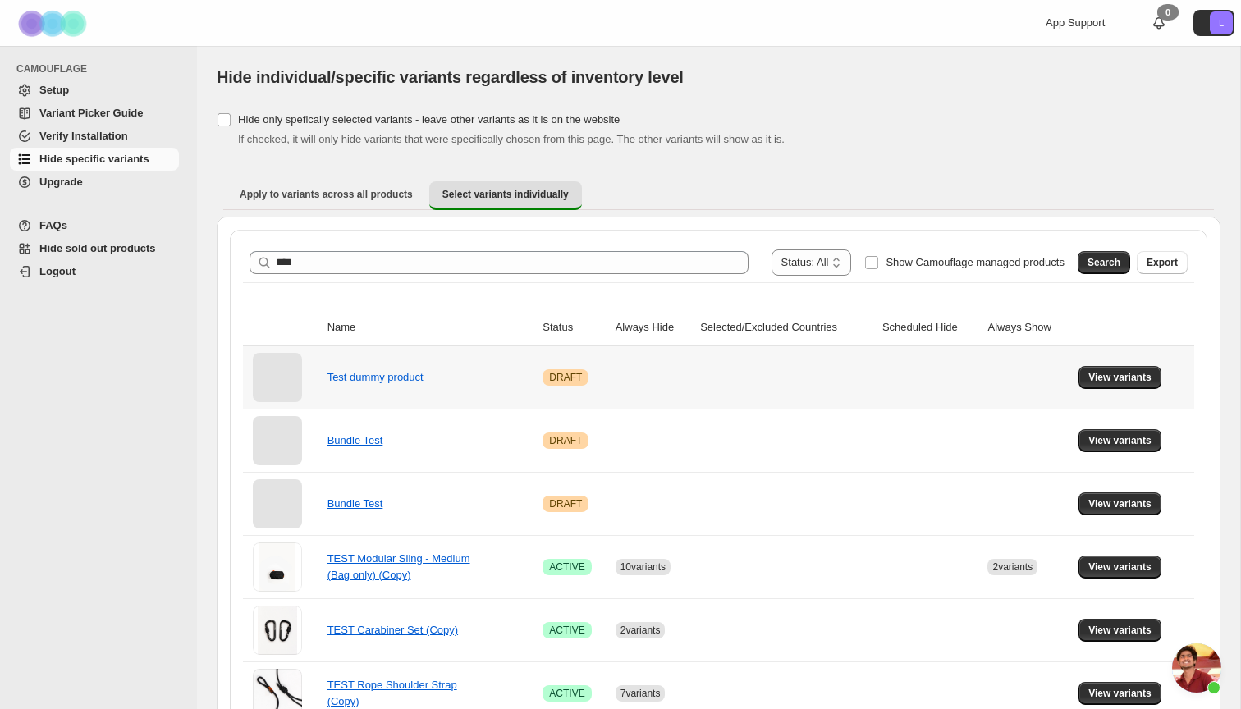
scroll to position [0, 0]
click at [147, 249] on span "Hide sold out products" at bounding box center [97, 248] width 117 height 12
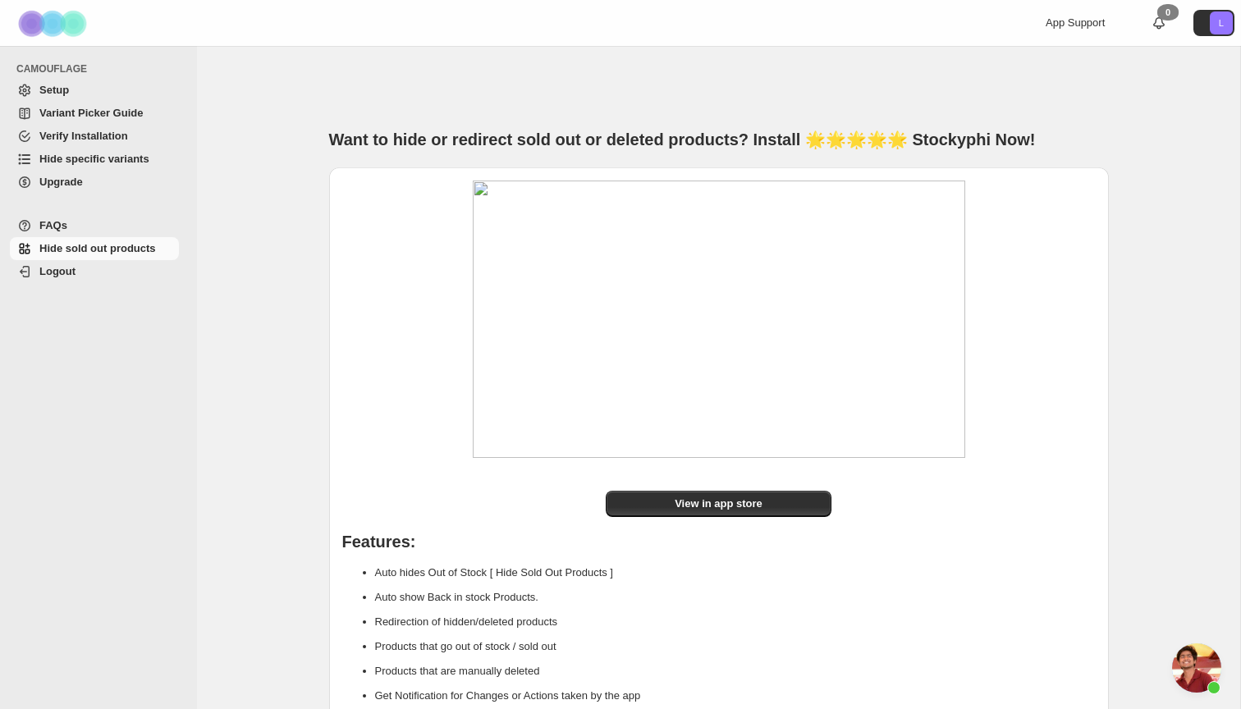
scroll to position [4090, 0]
click at [49, 88] on span "Setup" at bounding box center [54, 90] width 30 height 12
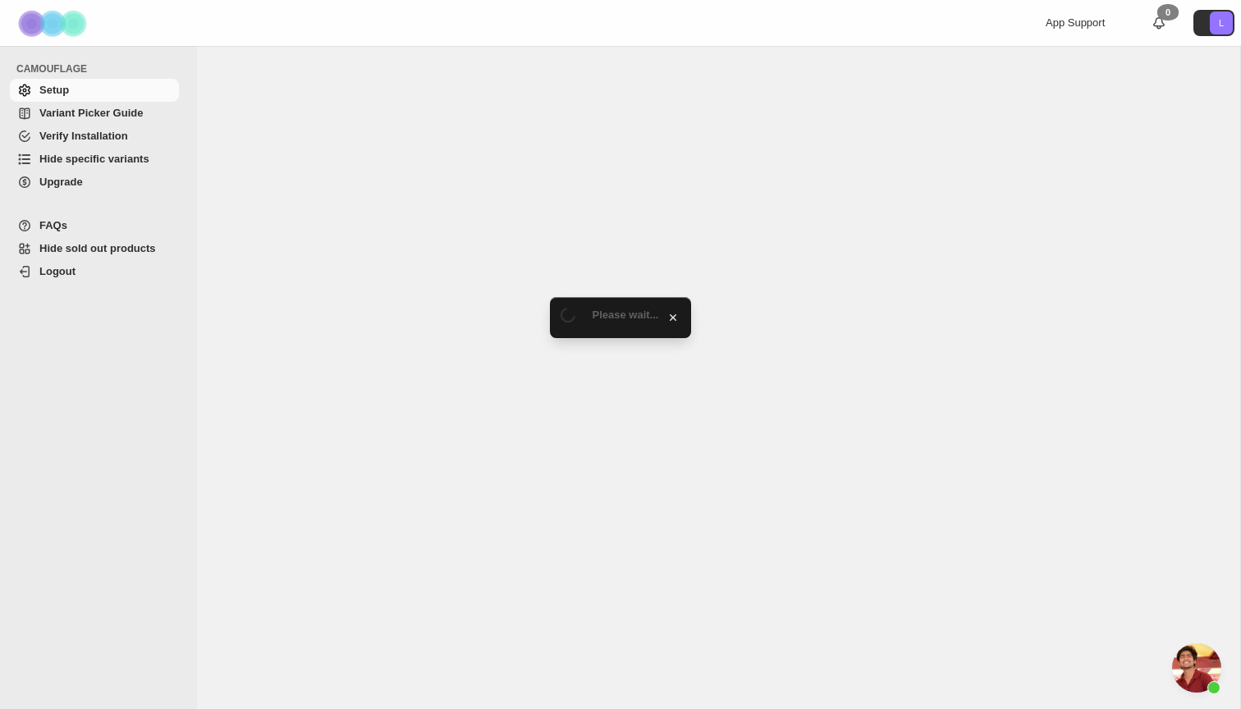
scroll to position [4090, 0]
select select "**********"
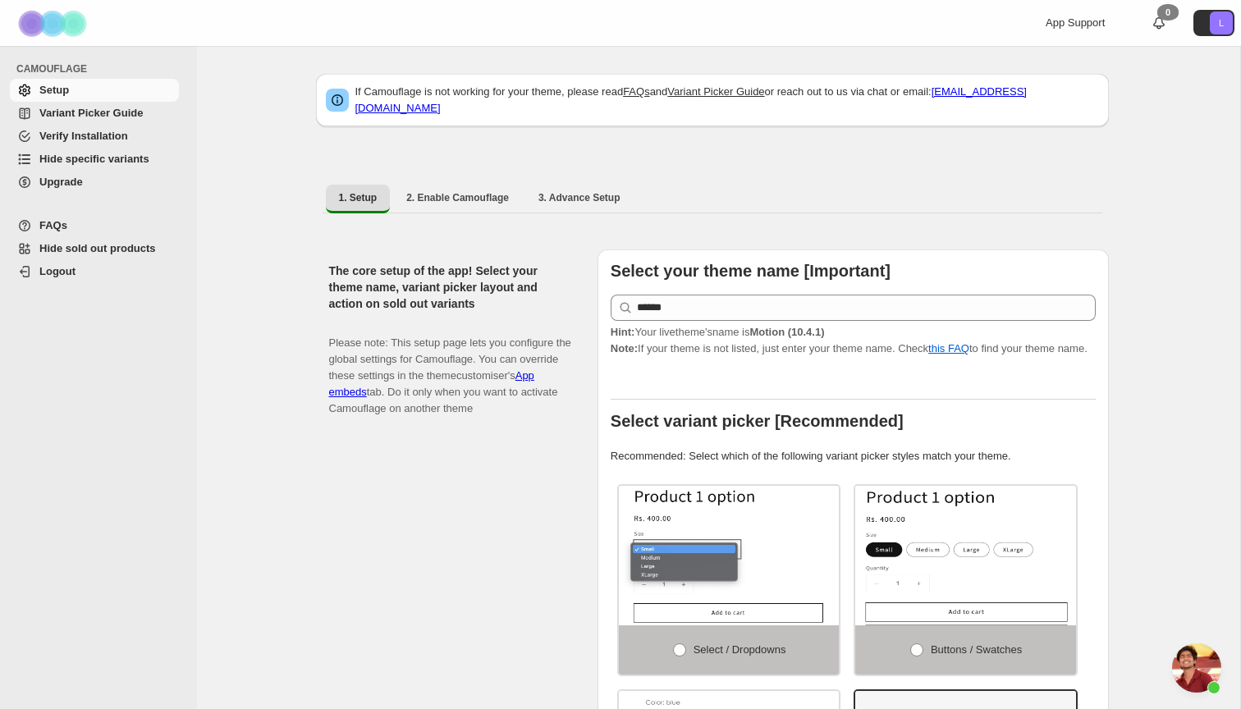
click at [1204, 691] on span "Open chat" at bounding box center [1196, 667] width 49 height 49
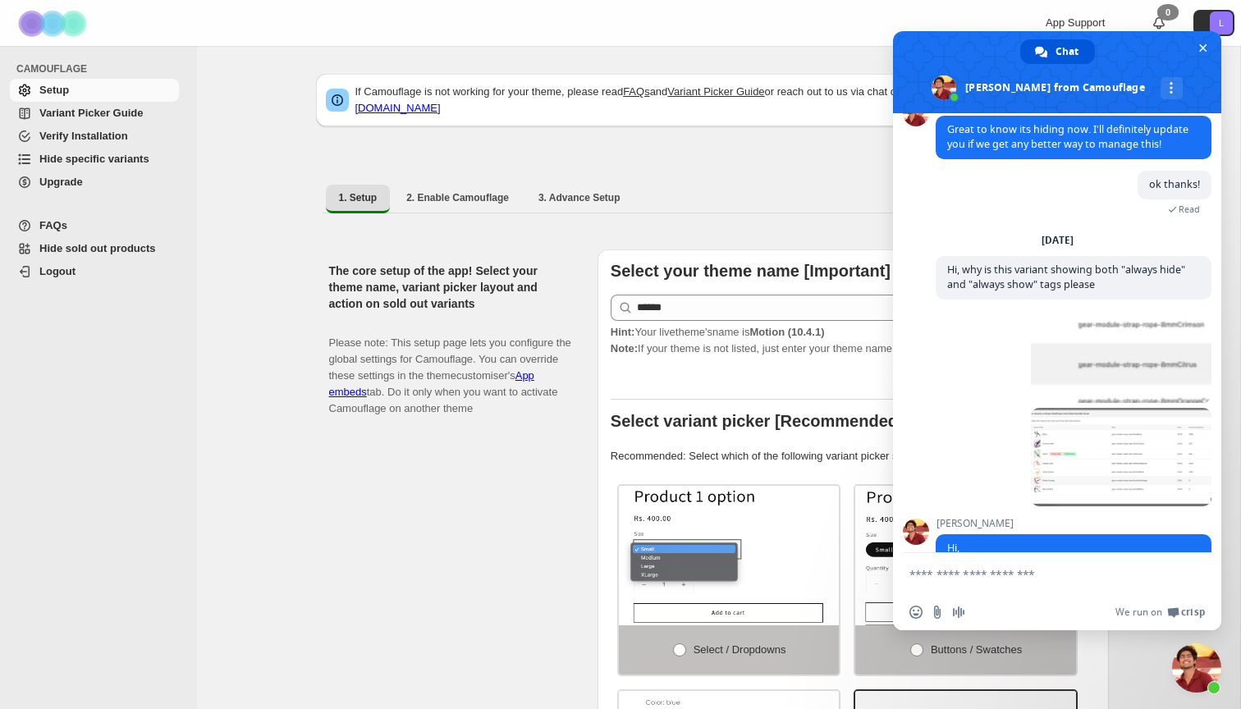
scroll to position [4294, 0]
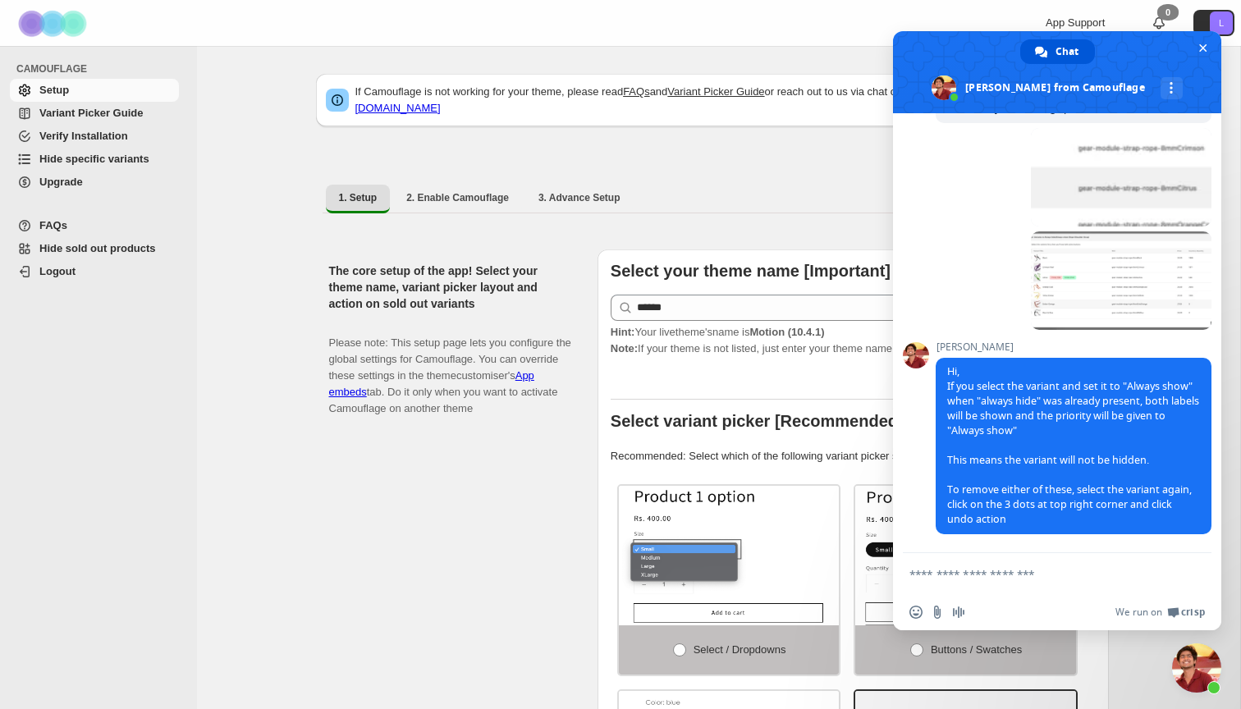
click at [958, 578] on textarea "Compose your message..." at bounding box center [1038, 574] width 259 height 15
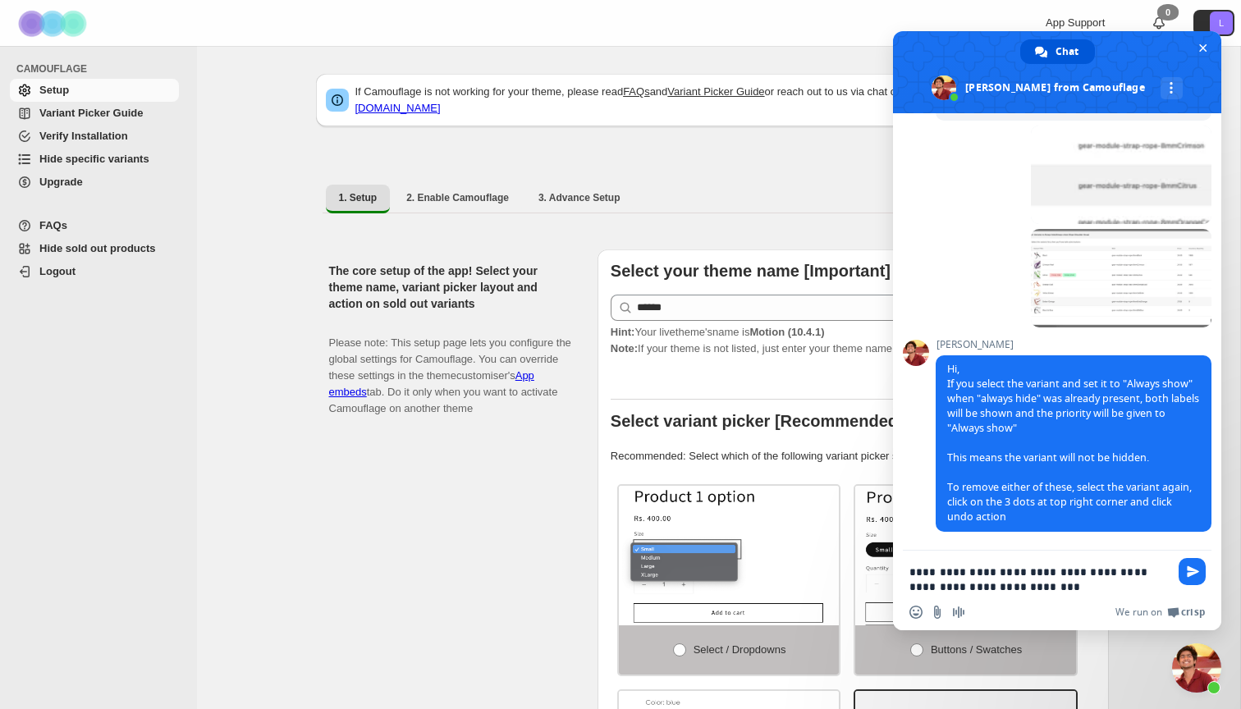
type textarea "**********"
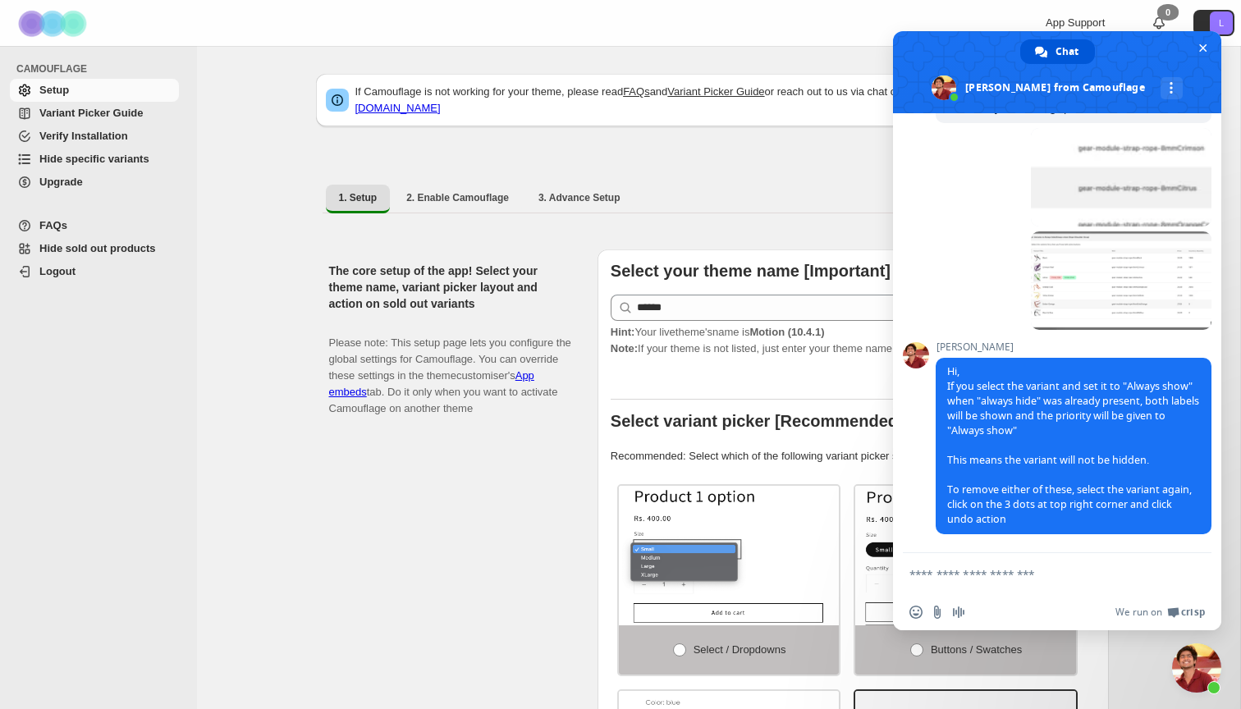
click at [376, 474] on div "The core setup of the app! Select your theme name, variant picker layout and ac…" at bounding box center [456, 589] width 255 height 681
click at [438, 340] on p "Please note: This setup page lets you configure the global settings for Camoufl…" at bounding box center [450, 367] width 242 height 98
click at [1200, 44] on span "Close chat" at bounding box center [1203, 48] width 8 height 8
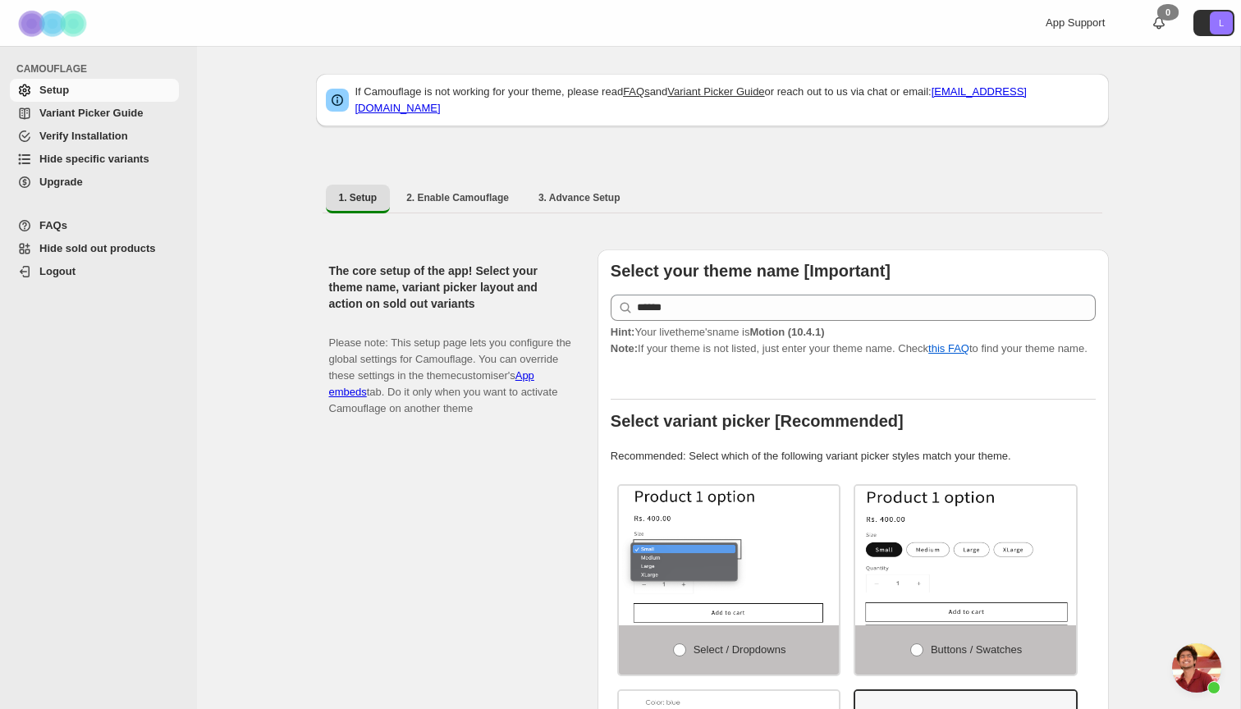
click at [84, 158] on span "Hide specific variants" at bounding box center [94, 159] width 110 height 12
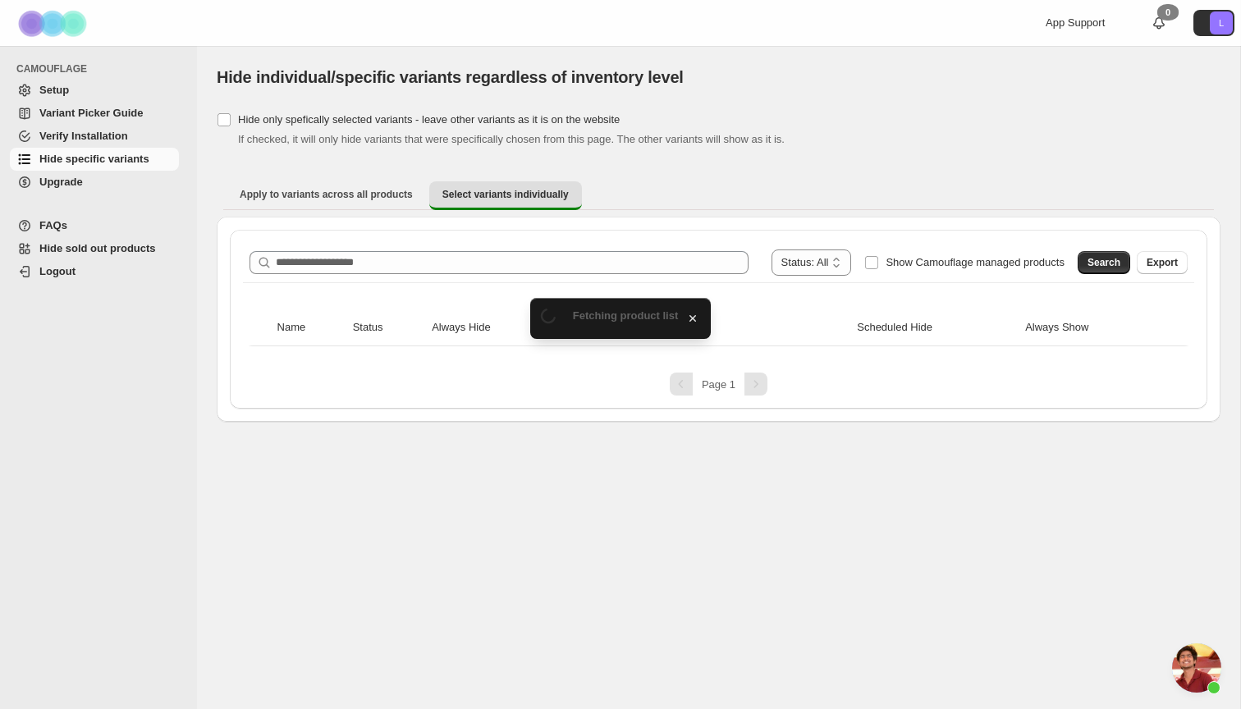
scroll to position [4294, 0]
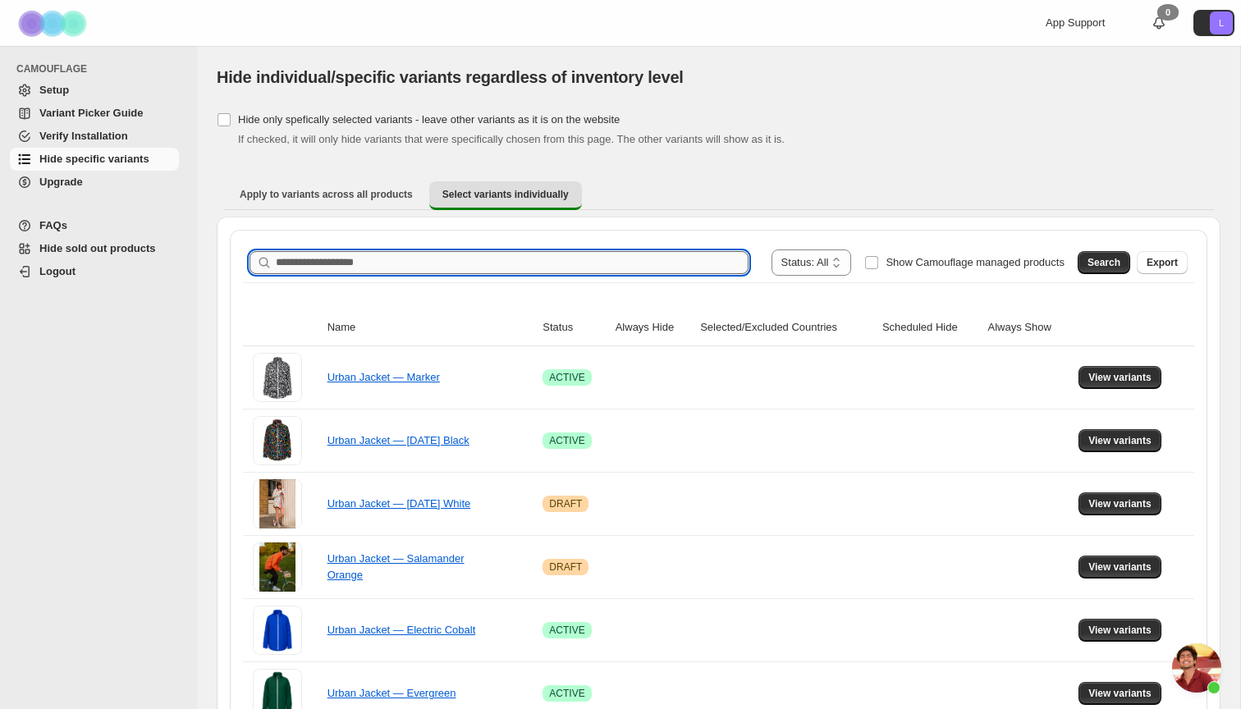
click at [327, 267] on input "Search product name" at bounding box center [512, 262] width 473 height 23
type input "****"
click at [1077, 253] on button "Search" at bounding box center [1103, 262] width 53 height 23
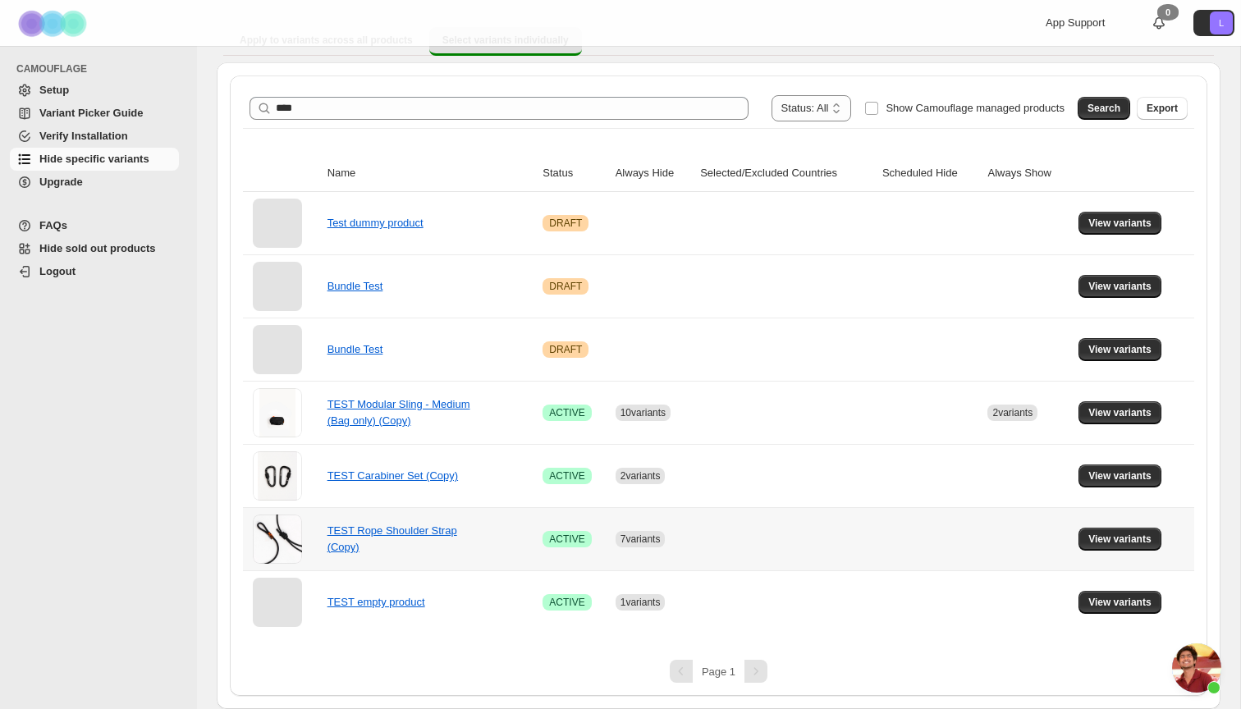
scroll to position [154, 0]
click at [1107, 472] on span "View variants" at bounding box center [1119, 475] width 63 height 13
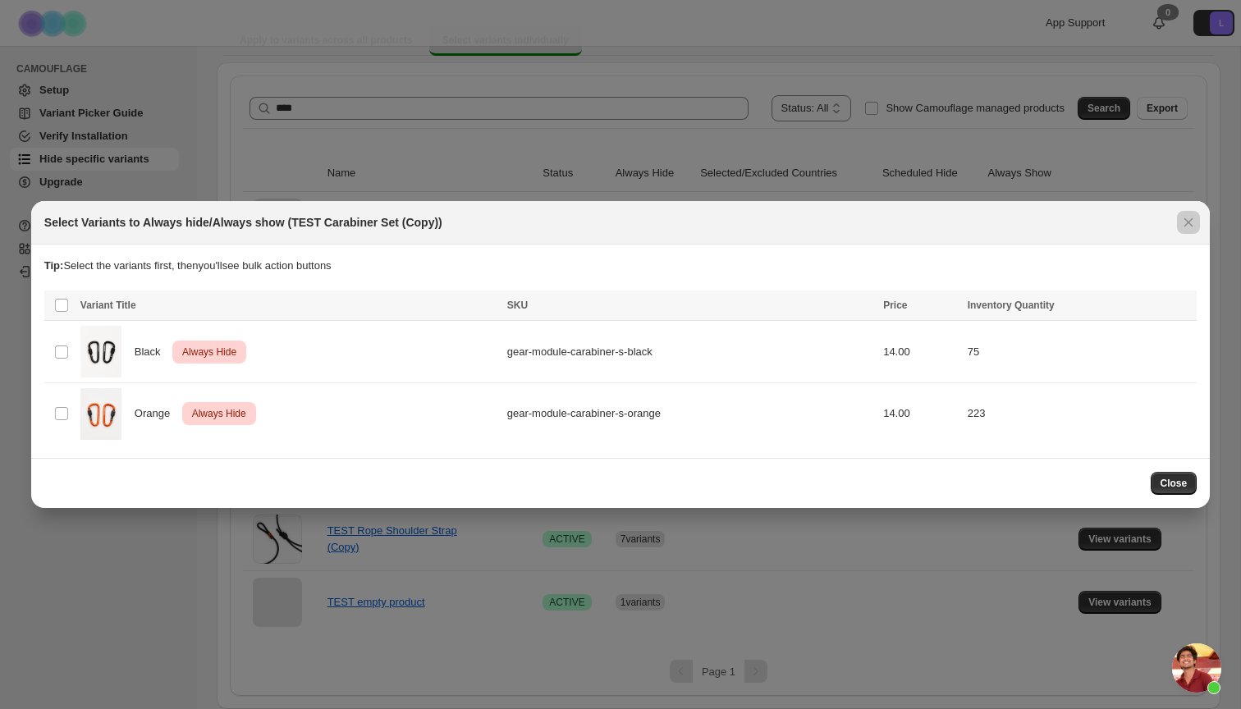
click at [602, 82] on div at bounding box center [620, 354] width 1241 height 709
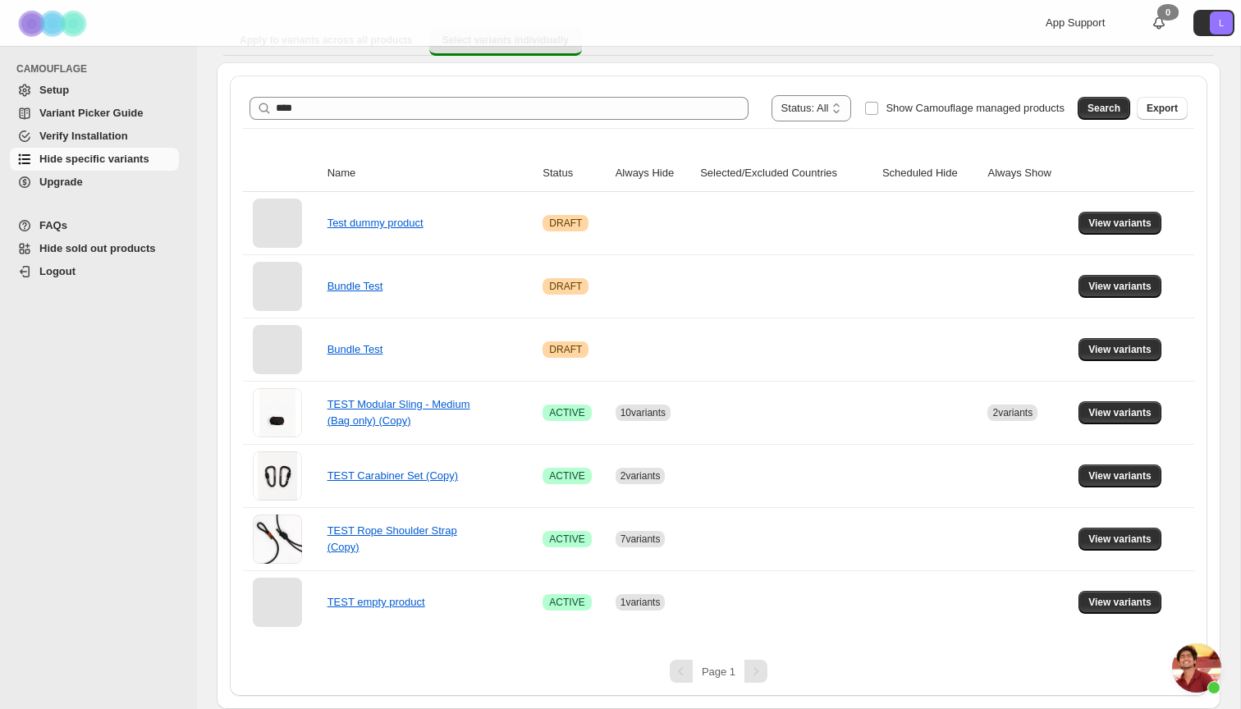
click at [1200, 661] on span "Open chat" at bounding box center [1196, 667] width 49 height 49
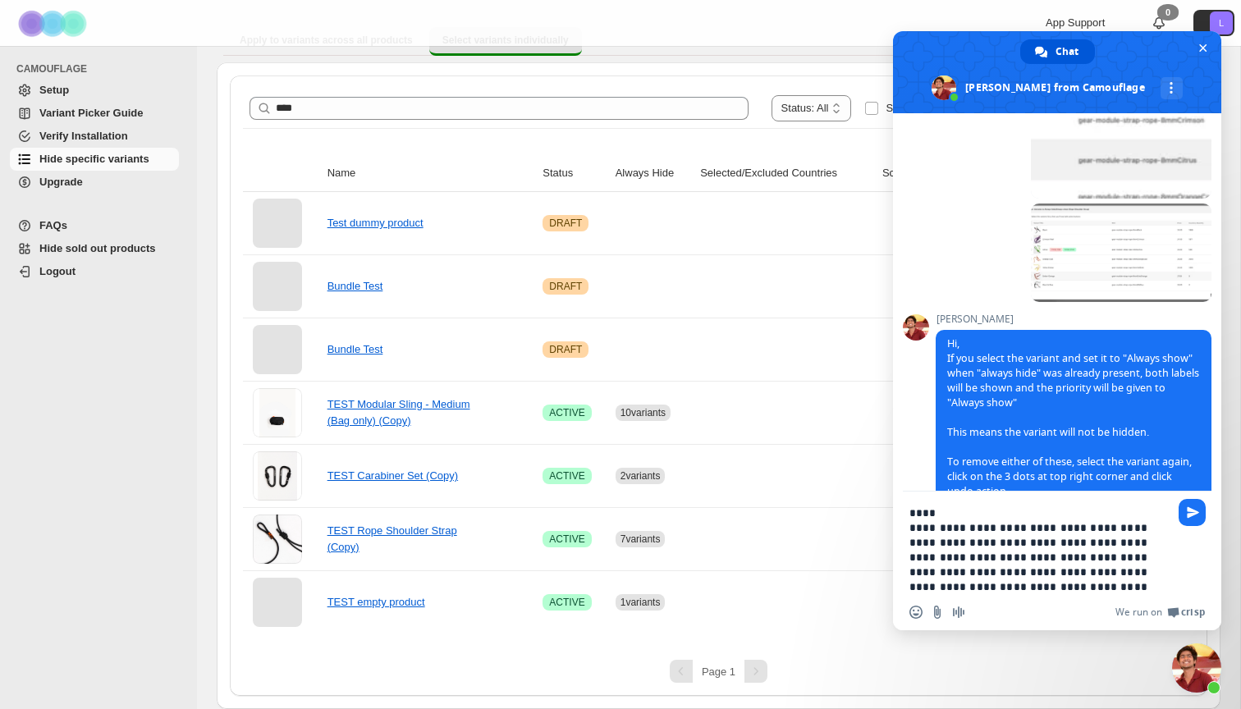
type textarea "**********"
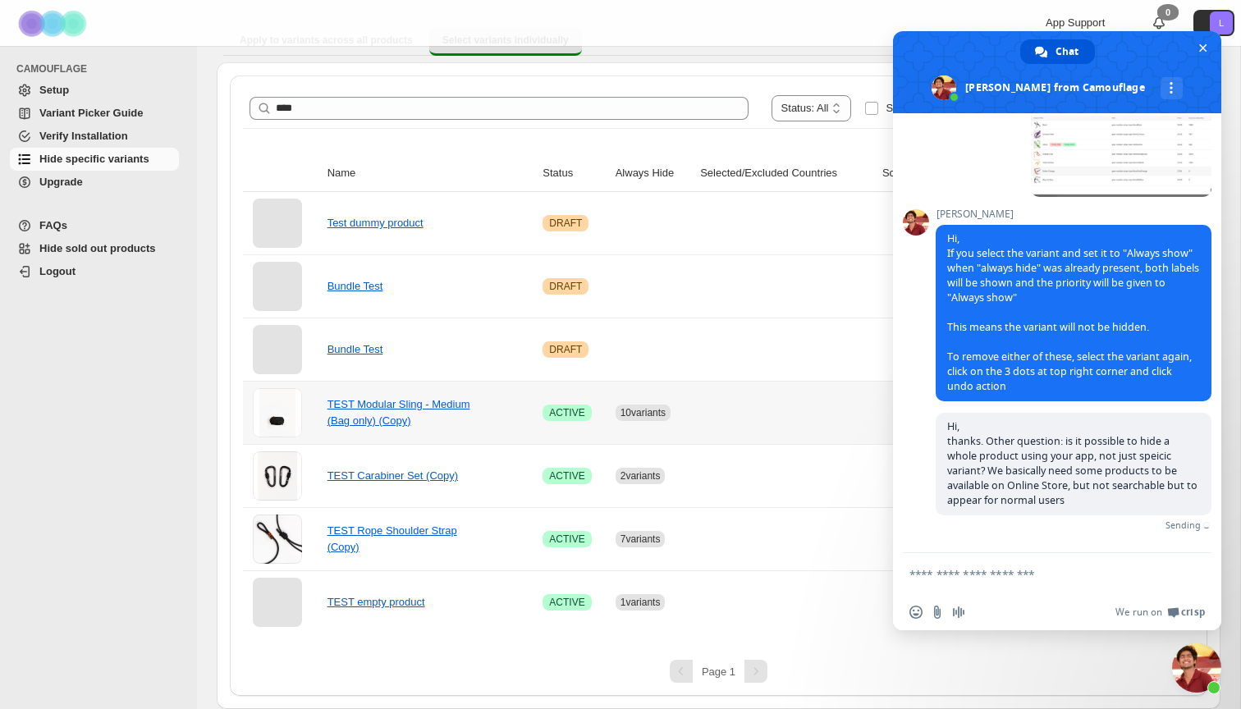
scroll to position [4408, 0]
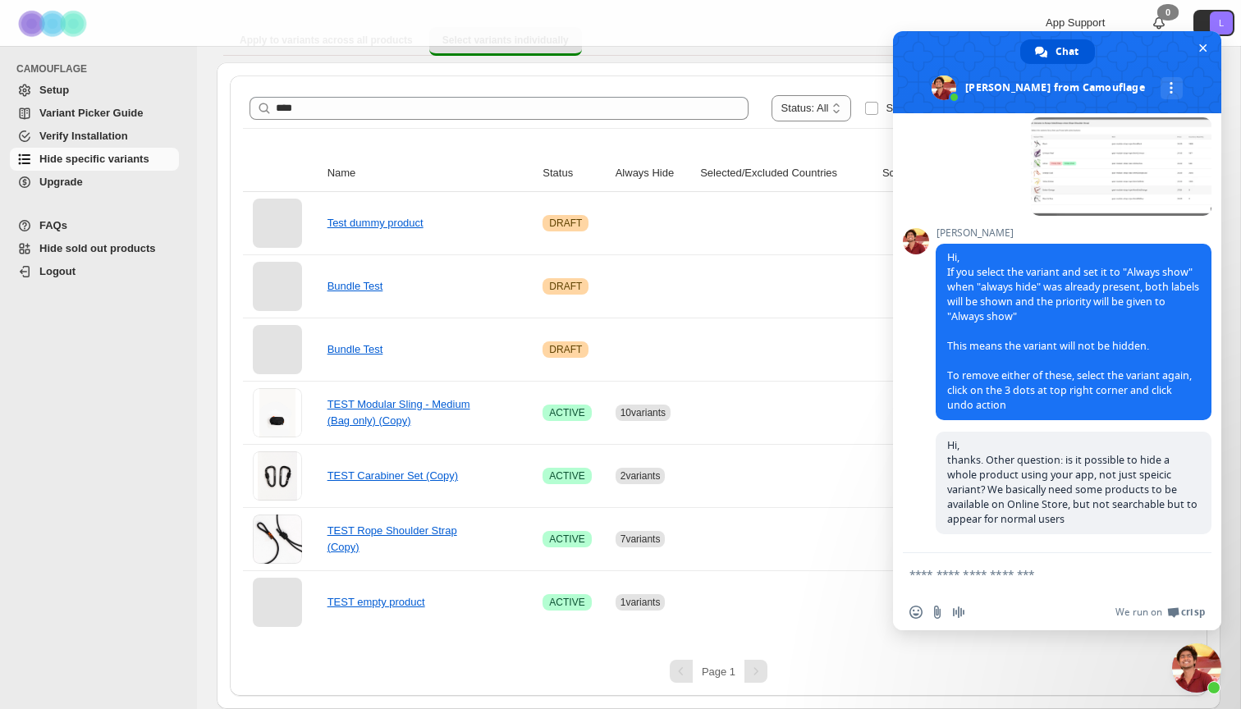
click at [1197, 684] on span "Close chat" at bounding box center [1196, 667] width 49 height 49
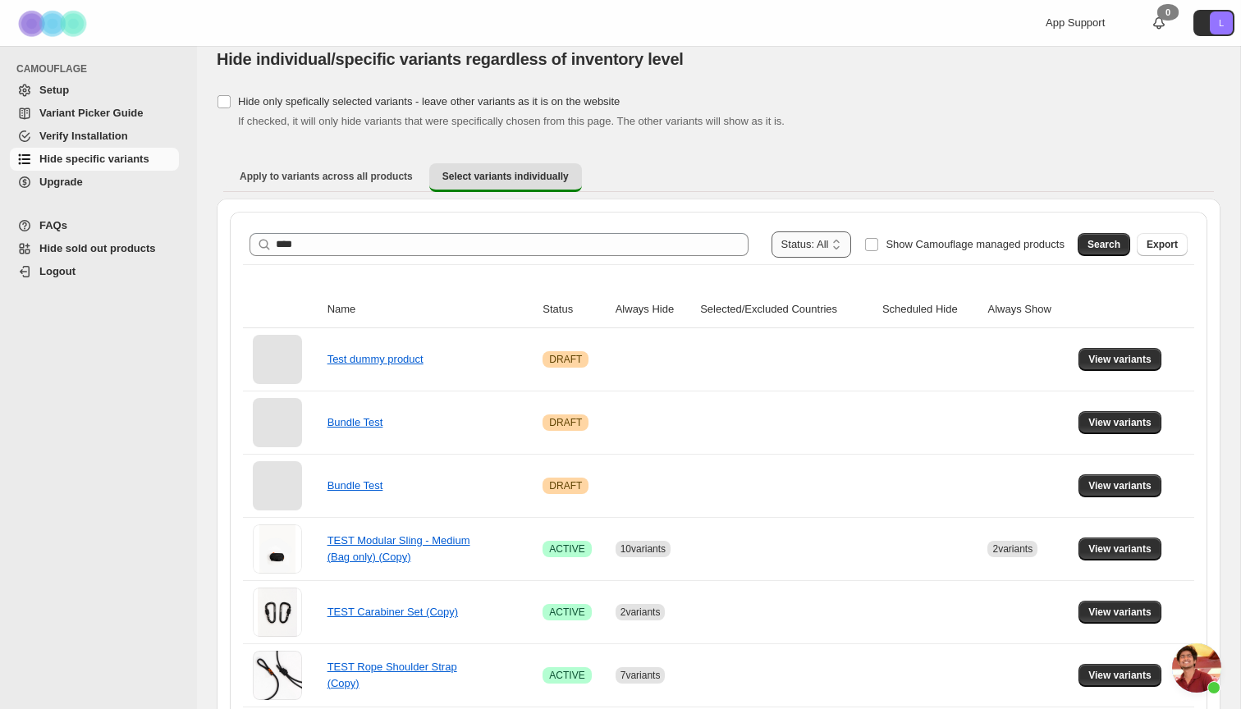
scroll to position [21, 0]
